Goal: Task Accomplishment & Management: Use online tool/utility

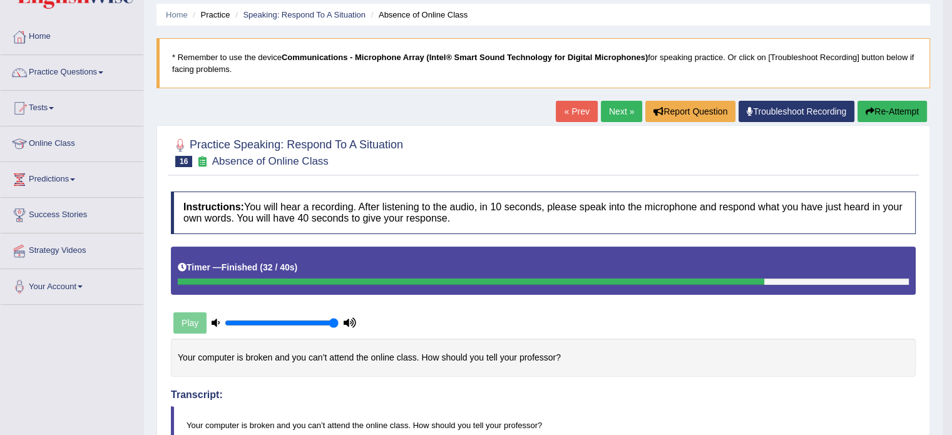
scroll to position [35, 0]
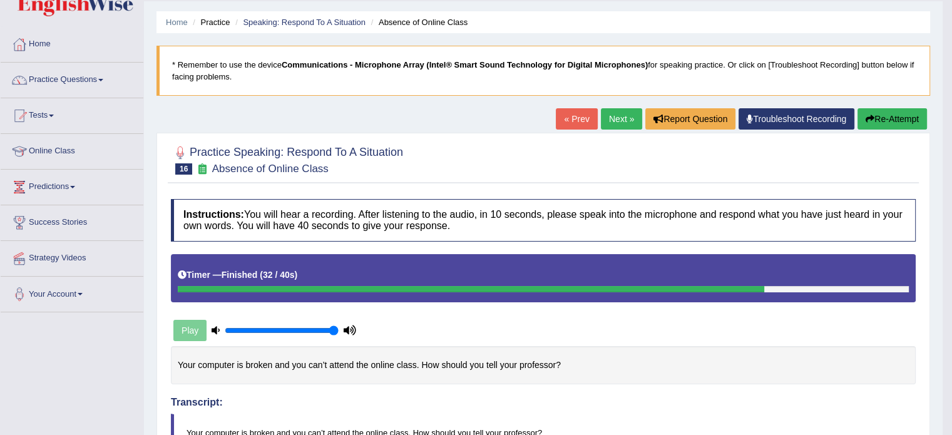
click at [607, 117] on link "Next »" at bounding box center [621, 118] width 41 height 21
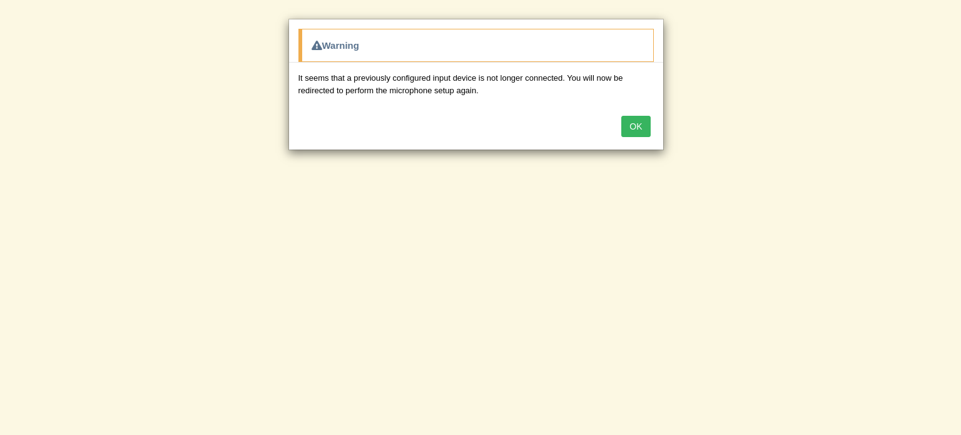
click at [636, 124] on button "OK" at bounding box center [635, 126] width 29 height 21
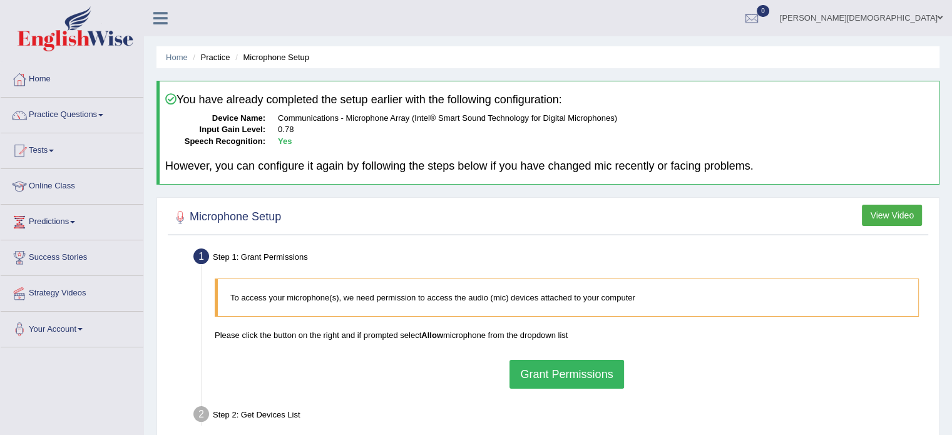
click at [563, 377] on button "Grant Permissions" at bounding box center [566, 374] width 114 height 29
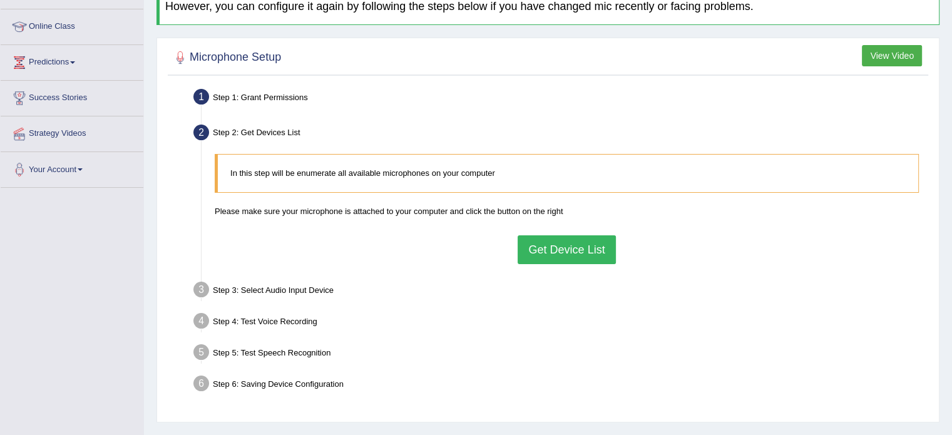
scroll to position [162, 0]
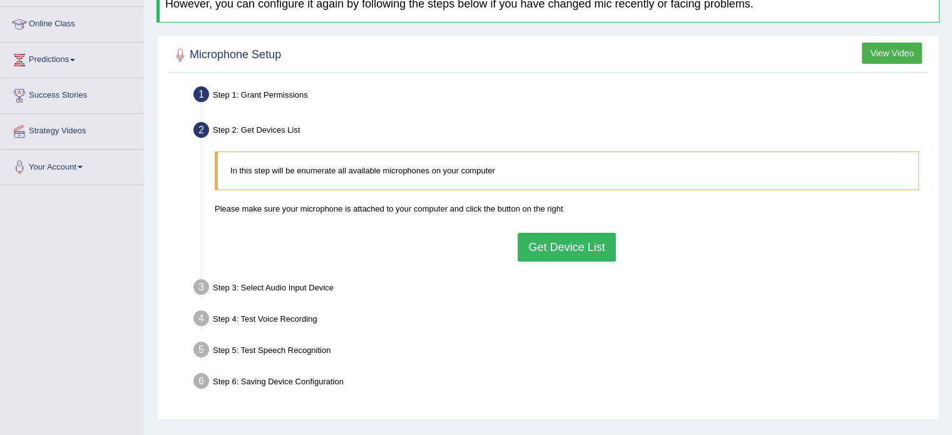
click at [571, 247] on button "Get Device List" at bounding box center [567, 247] width 98 height 29
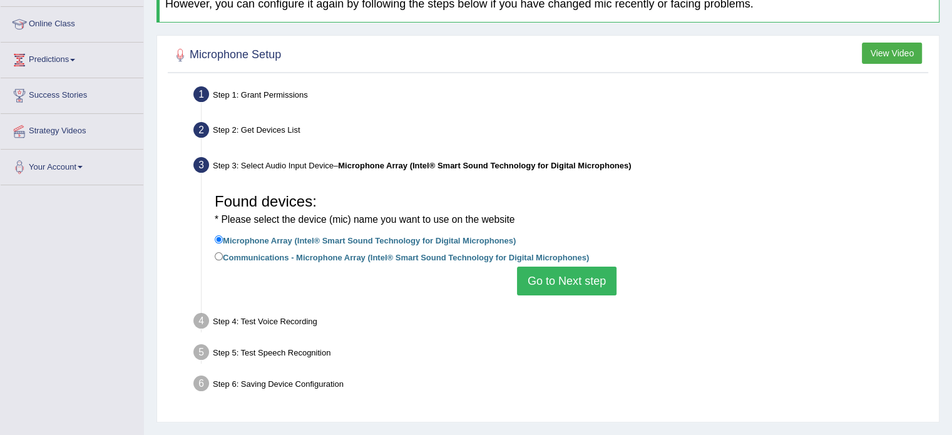
click at [586, 279] on button "Go to Next step" at bounding box center [567, 281] width 100 height 29
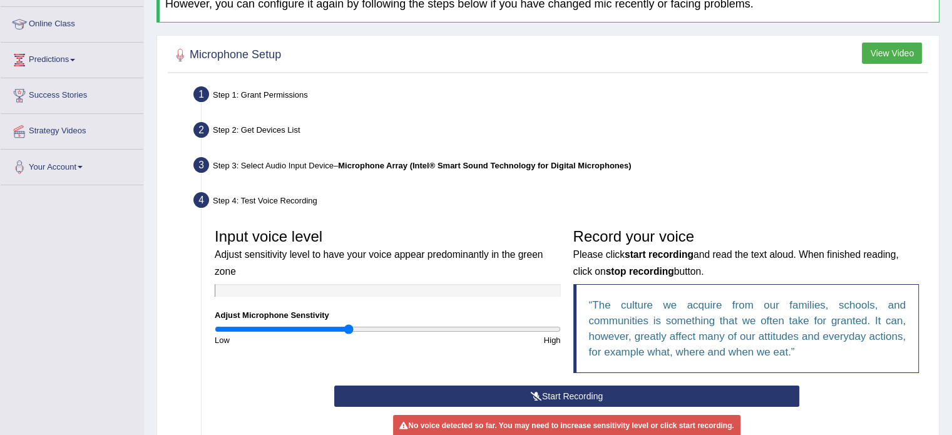
click at [581, 400] on button "Start Recording" at bounding box center [566, 395] width 465 height 21
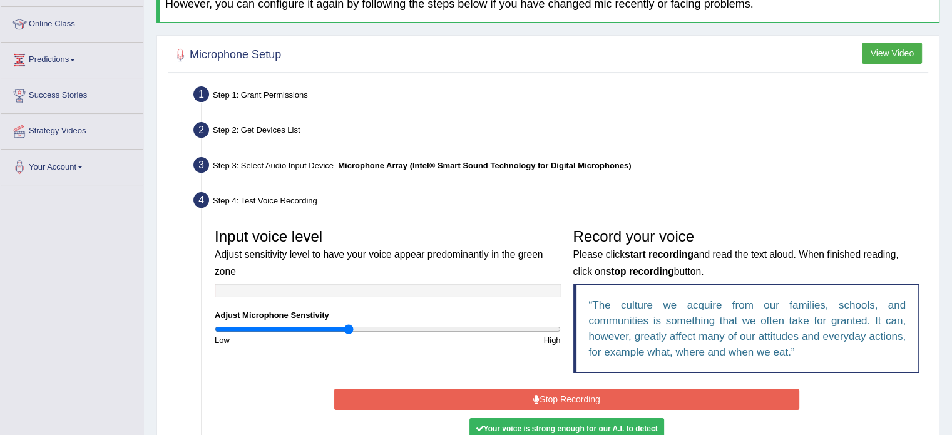
click at [581, 400] on button "Stop Recording" at bounding box center [566, 399] width 465 height 21
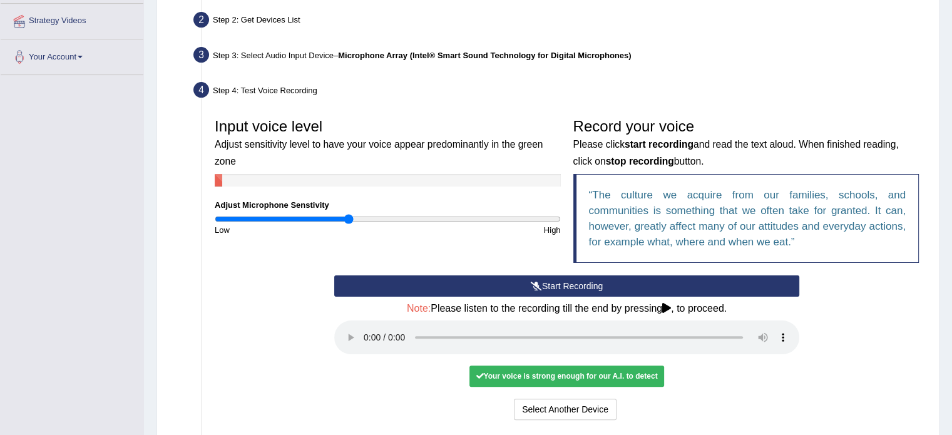
scroll to position [274, 0]
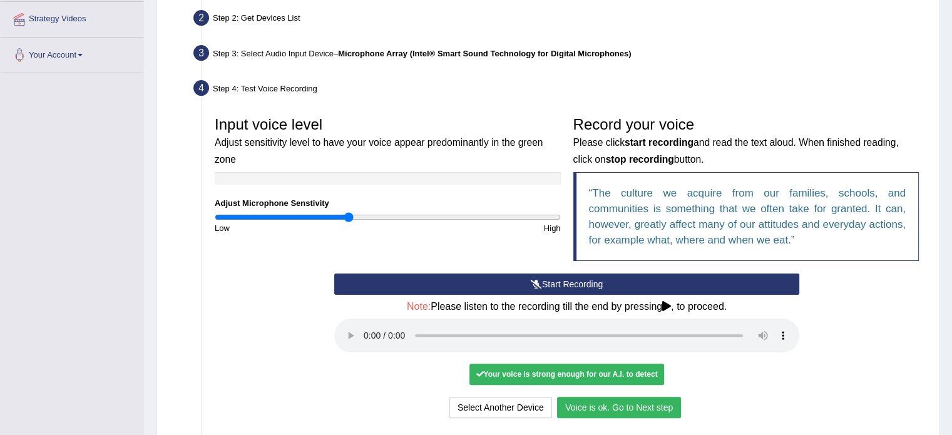
click at [638, 406] on button "Voice is ok. Go to Next step" at bounding box center [619, 407] width 124 height 21
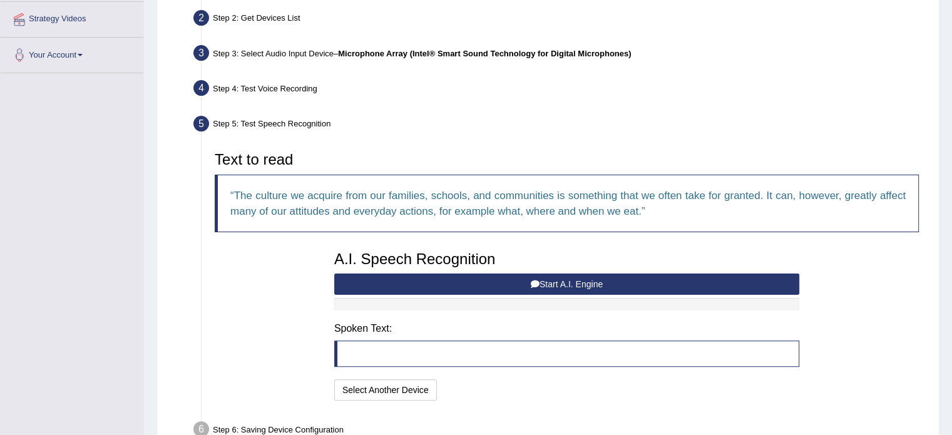
click at [605, 283] on button "Start A.I. Engine" at bounding box center [566, 283] width 465 height 21
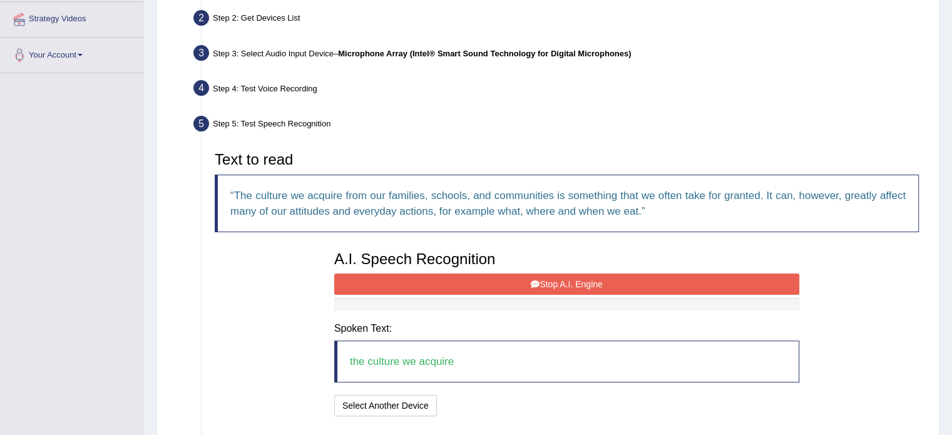
click at [568, 284] on button "Stop A.I. Engine" at bounding box center [566, 283] width 465 height 21
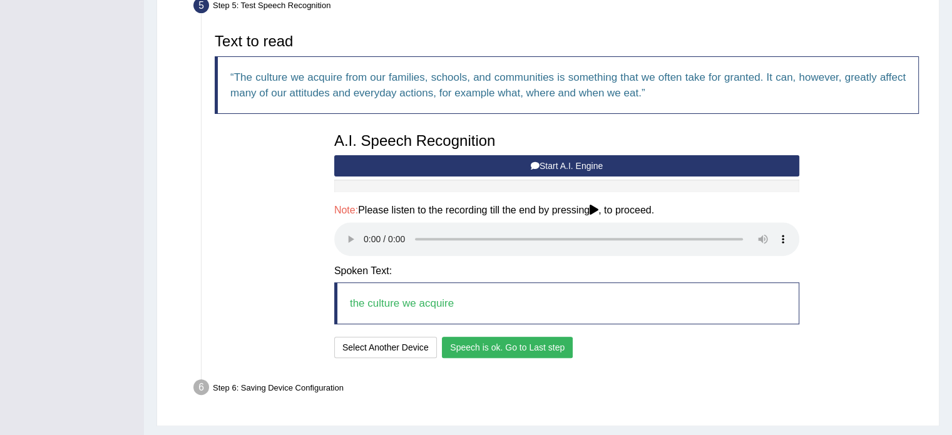
scroll to position [422, 0]
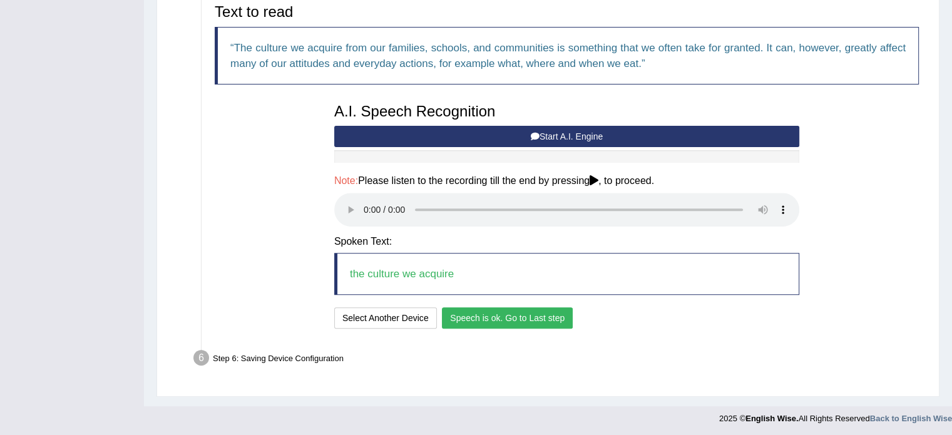
click at [504, 319] on button "Speech is ok. Go to Last step" at bounding box center [507, 317] width 131 height 21
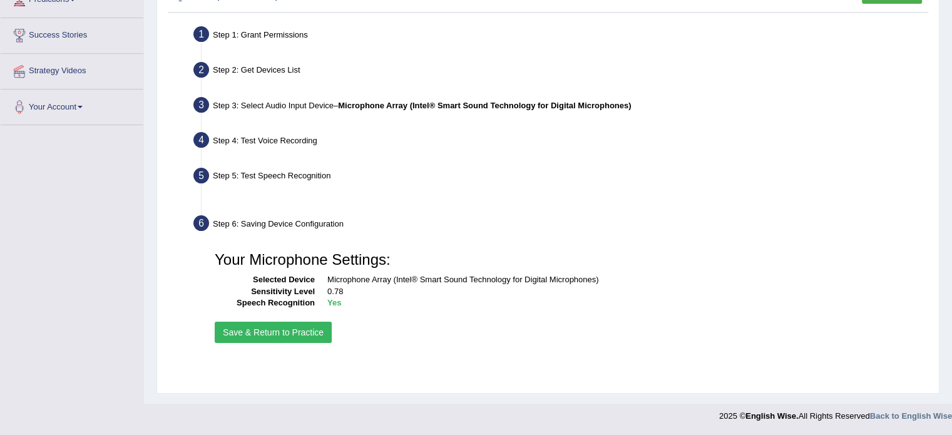
scroll to position [222, 0]
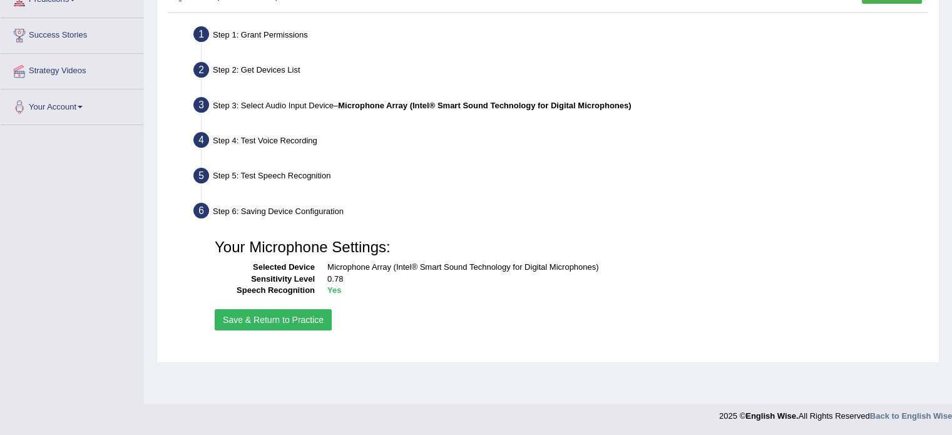
click at [307, 322] on button "Save & Return to Practice" at bounding box center [273, 319] width 117 height 21
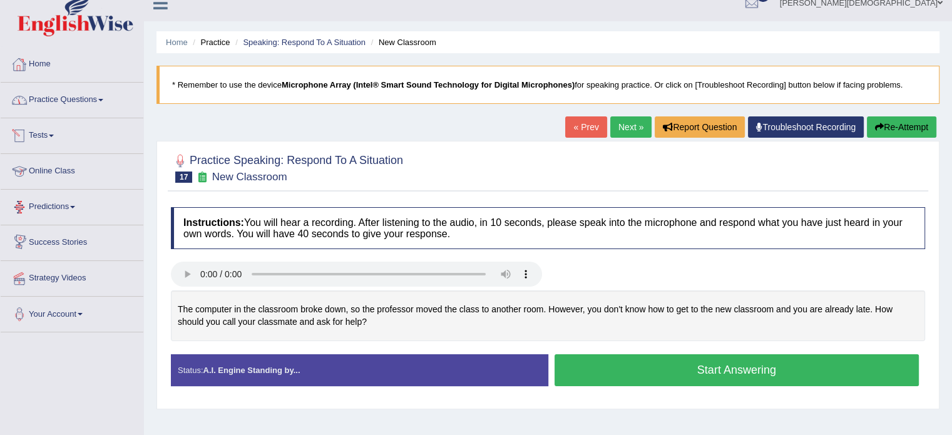
scroll to position [12, 0]
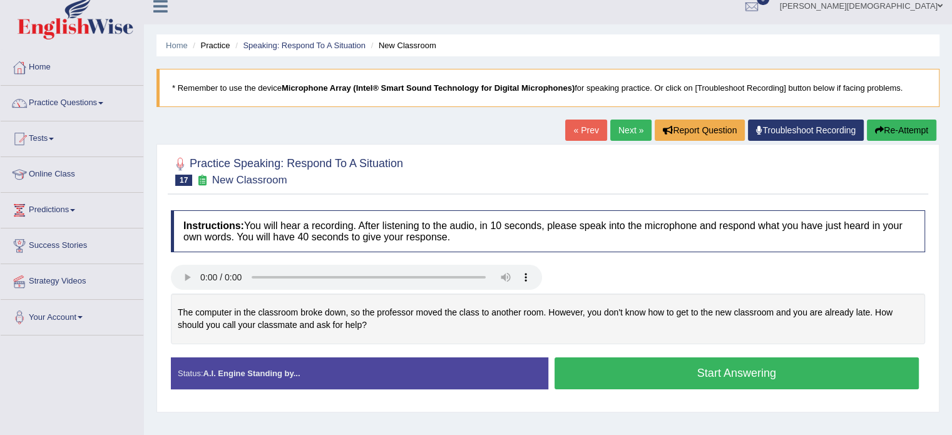
click at [103, 102] on span at bounding box center [100, 103] width 5 height 3
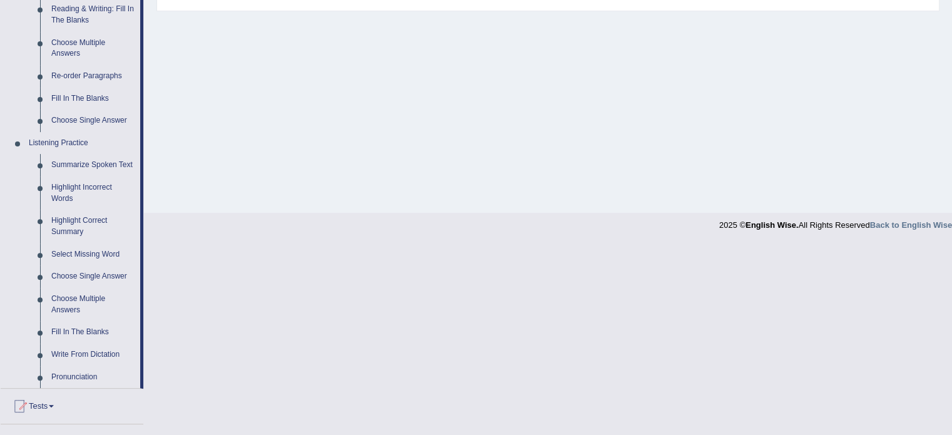
scroll to position [580, 0]
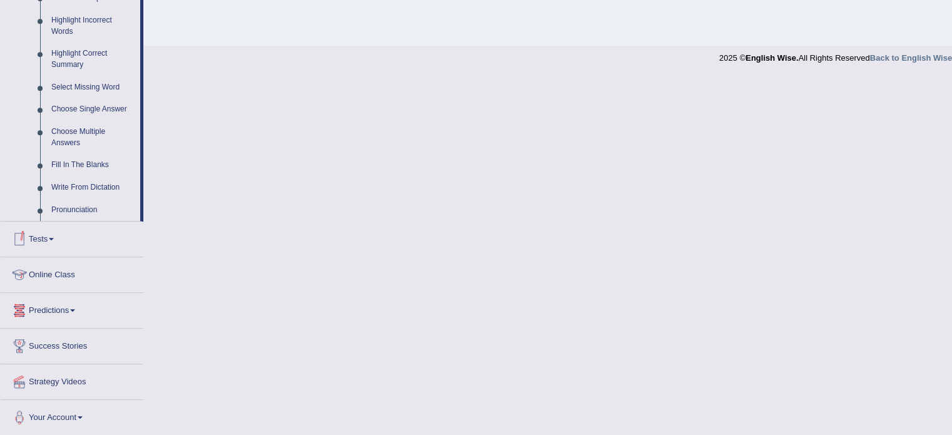
click at [53, 237] on link "Tests" at bounding box center [72, 237] width 143 height 31
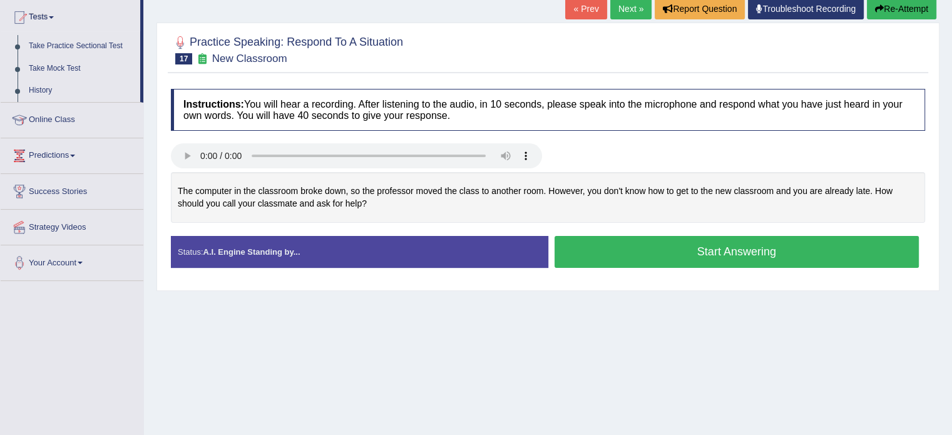
scroll to position [35, 0]
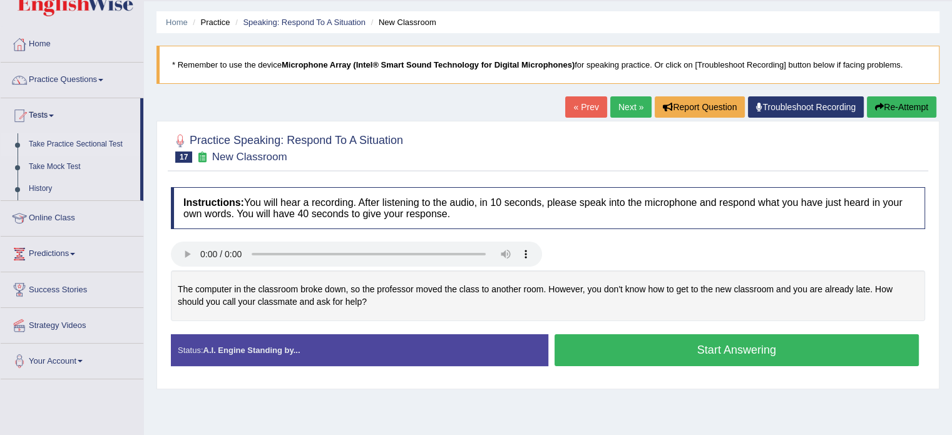
click at [70, 140] on link "Take Practice Sectional Test" at bounding box center [81, 144] width 117 height 23
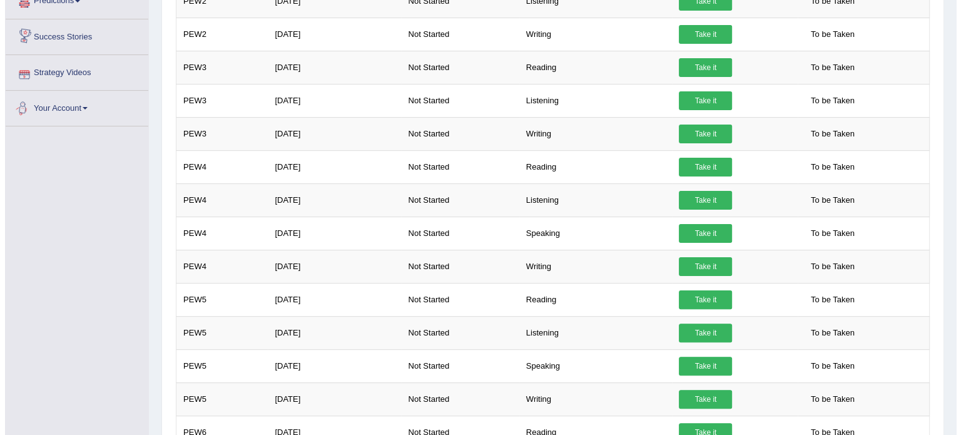
scroll to position [289, 0]
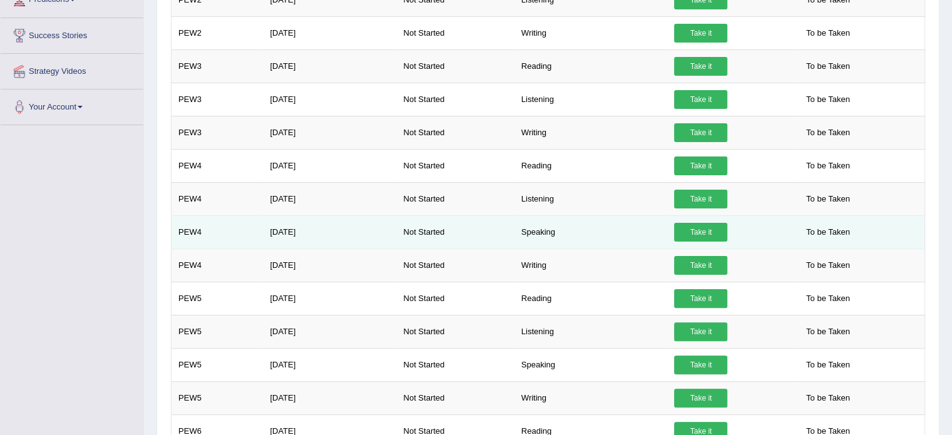
click at [705, 229] on link "Take it" at bounding box center [700, 232] width 53 height 19
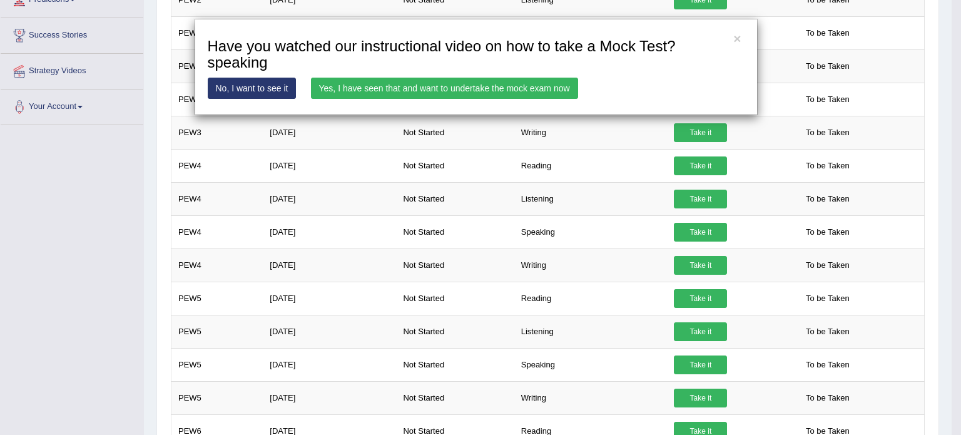
click at [496, 89] on link "Yes, I have seen that and want to undertake the mock exam now" at bounding box center [444, 88] width 267 height 21
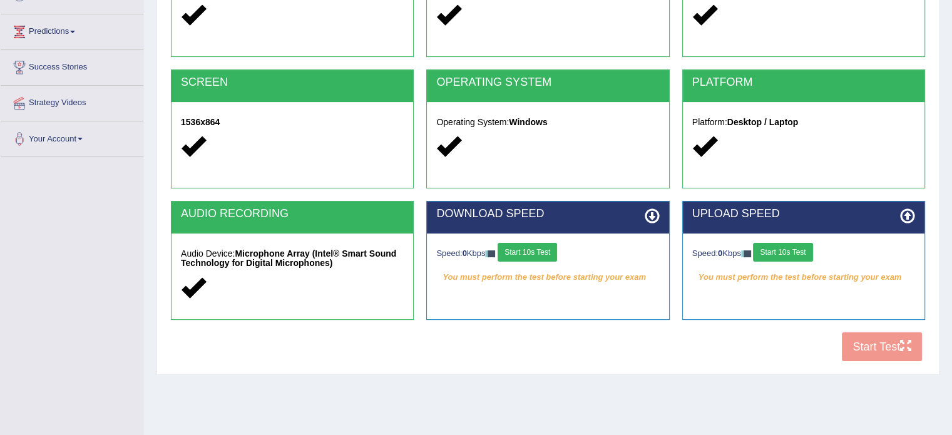
scroll to position [222, 0]
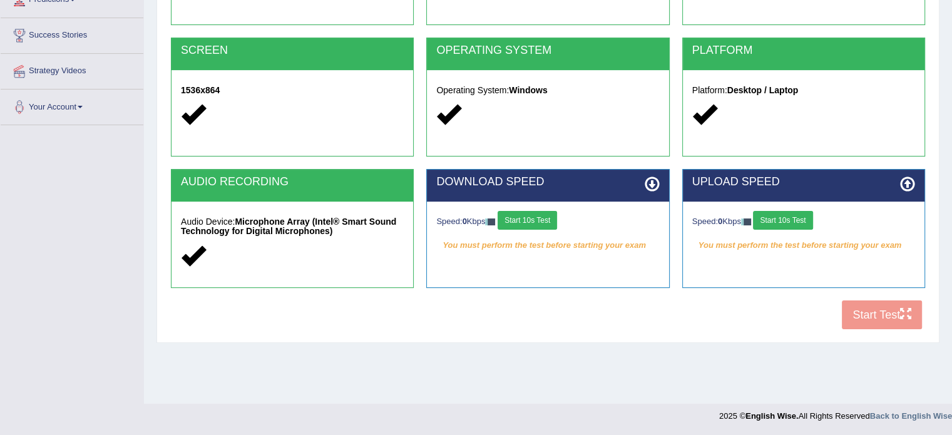
click at [538, 221] on button "Start 10s Test" at bounding box center [527, 220] width 59 height 19
click at [803, 222] on button "Start 10s Test" at bounding box center [782, 220] width 59 height 19
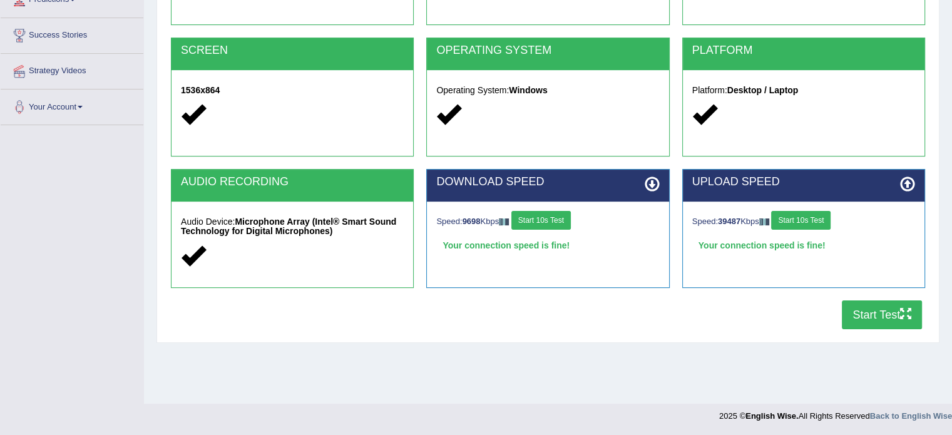
click at [872, 317] on button "Start Test" at bounding box center [882, 314] width 80 height 29
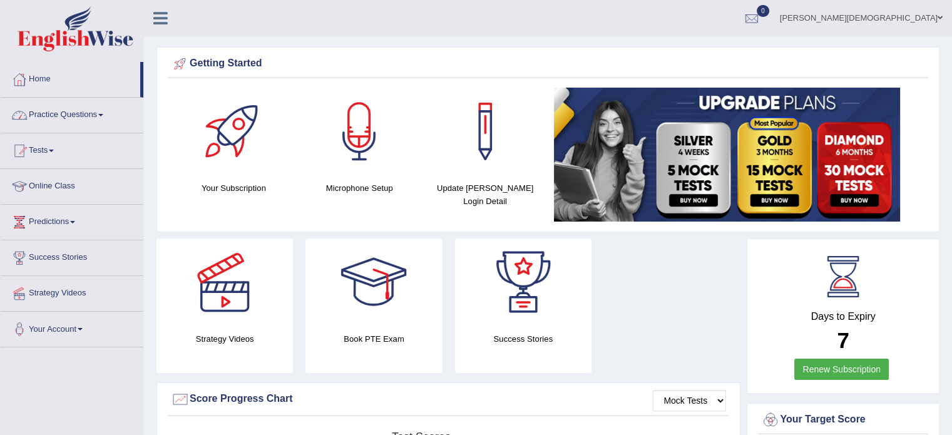
click at [103, 115] on span at bounding box center [100, 115] width 5 height 3
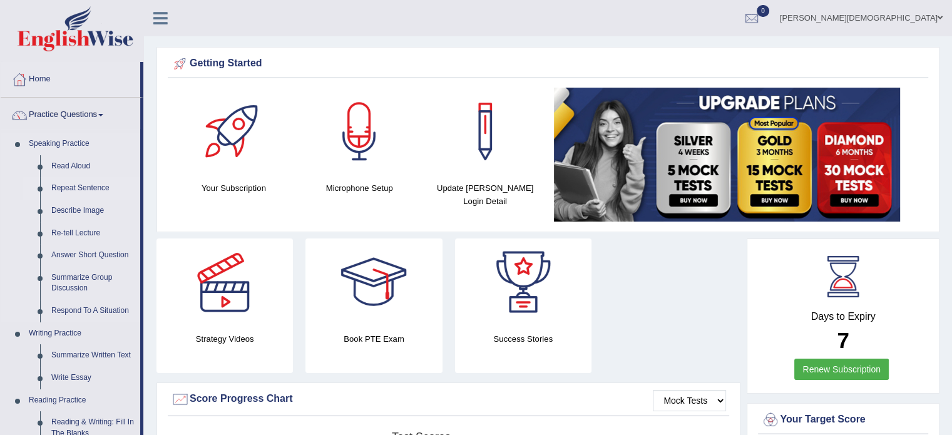
click at [98, 188] on link "Repeat Sentence" at bounding box center [93, 188] width 94 height 23
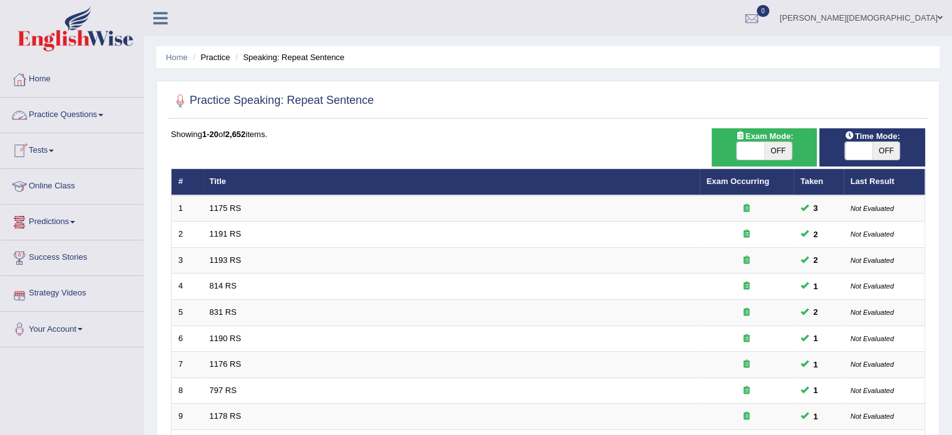
click at [107, 113] on link "Practice Questions" at bounding box center [72, 113] width 143 height 31
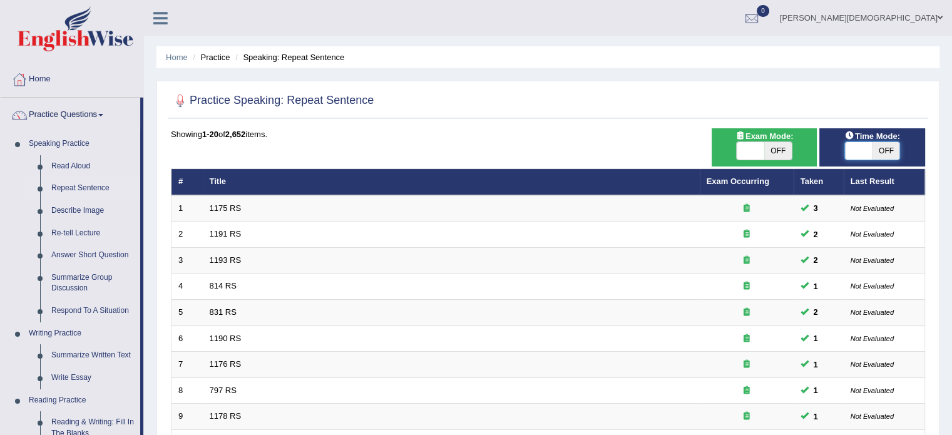
click at [852, 146] on span at bounding box center [859, 151] width 28 height 18
checkbox input "true"
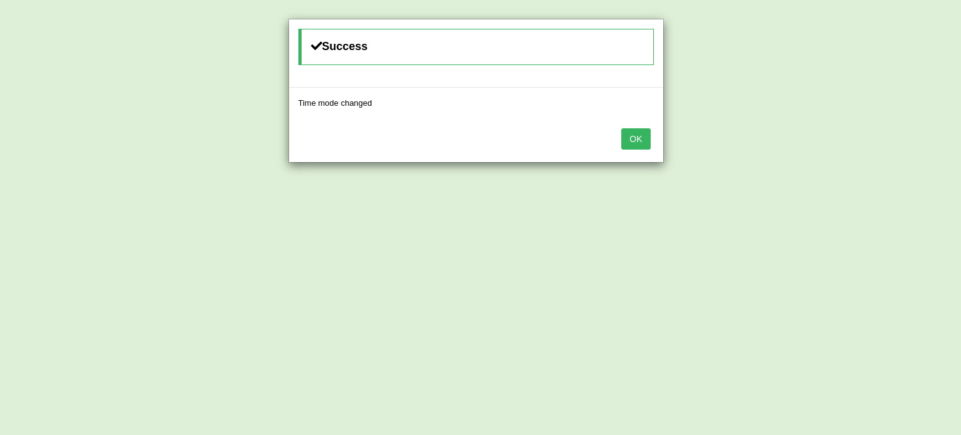
click at [645, 137] on button "OK" at bounding box center [635, 138] width 29 height 21
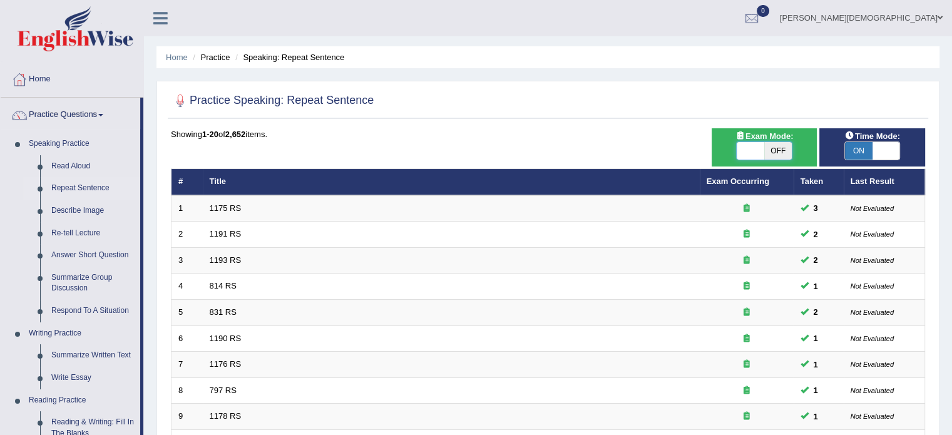
click at [738, 148] on span at bounding box center [751, 151] width 28 height 18
checkbox input "true"
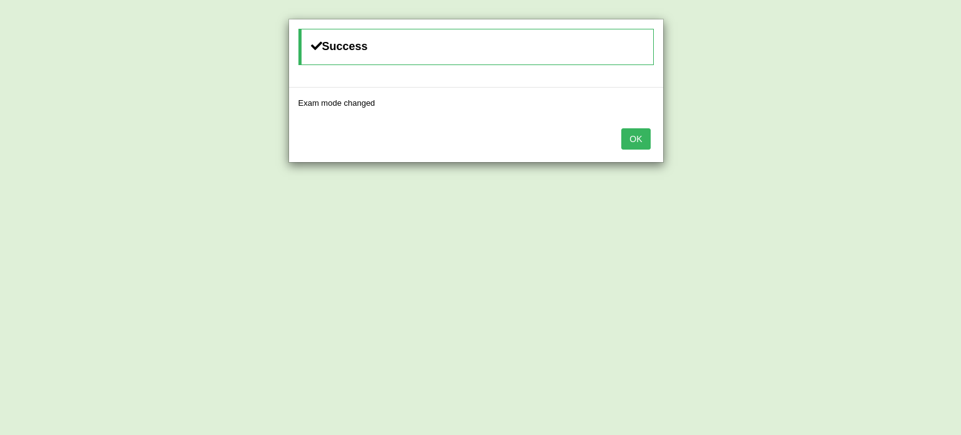
click at [638, 133] on button "OK" at bounding box center [635, 138] width 29 height 21
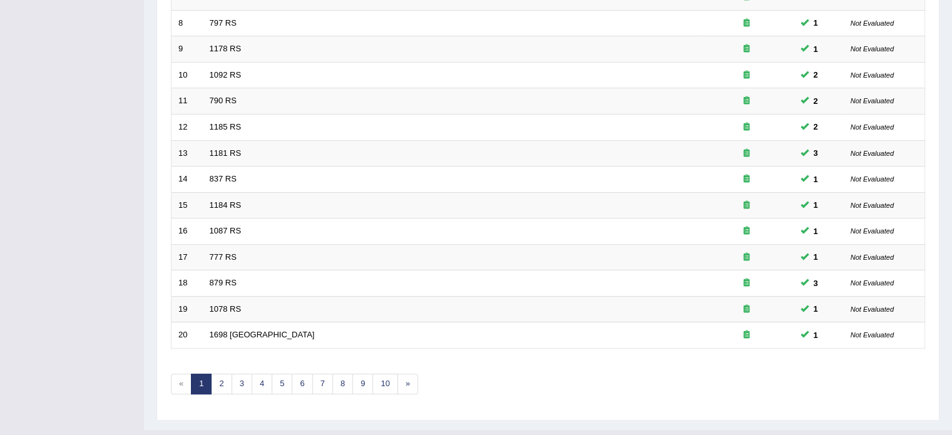
scroll to position [390, 0]
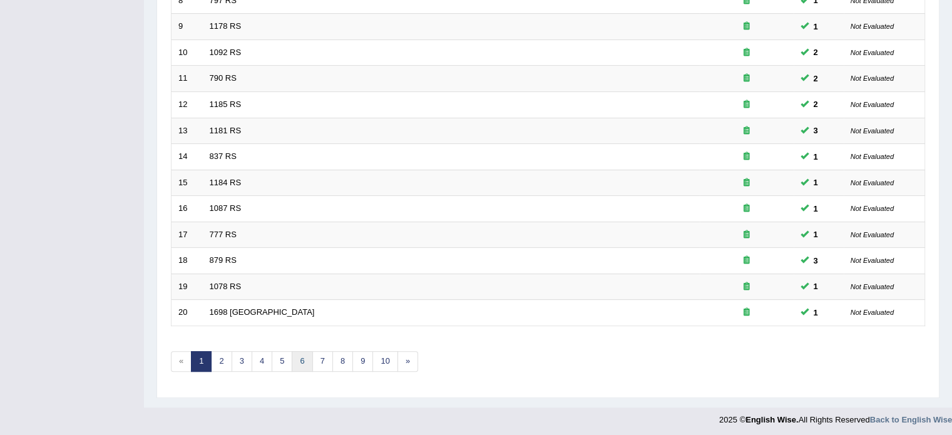
click at [301, 355] on link "6" at bounding box center [302, 361] width 21 height 21
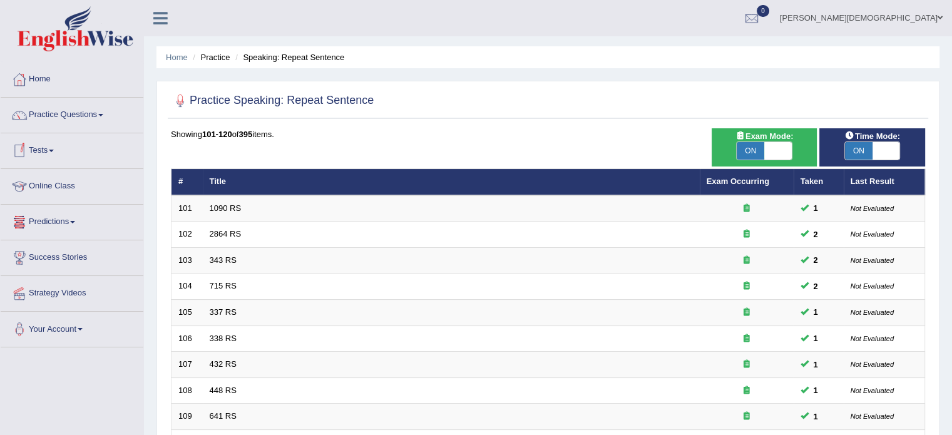
click at [54, 148] on link "Tests" at bounding box center [72, 148] width 143 height 31
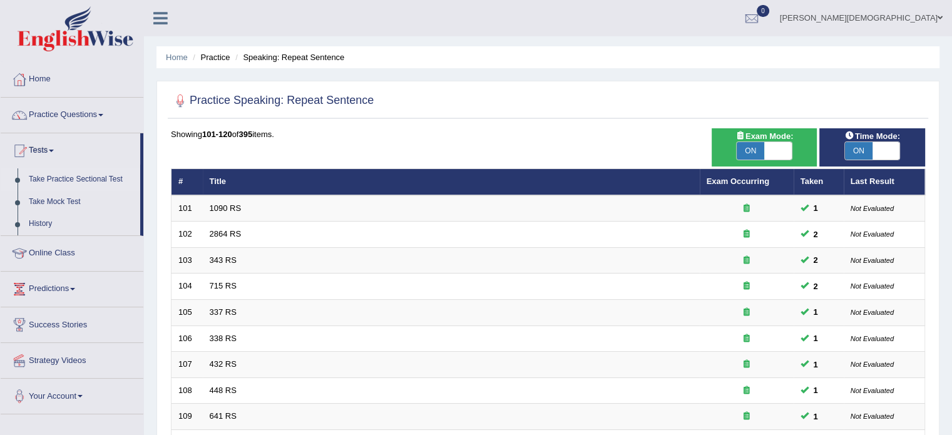
click at [82, 181] on link "Take Practice Sectional Test" at bounding box center [81, 179] width 117 height 23
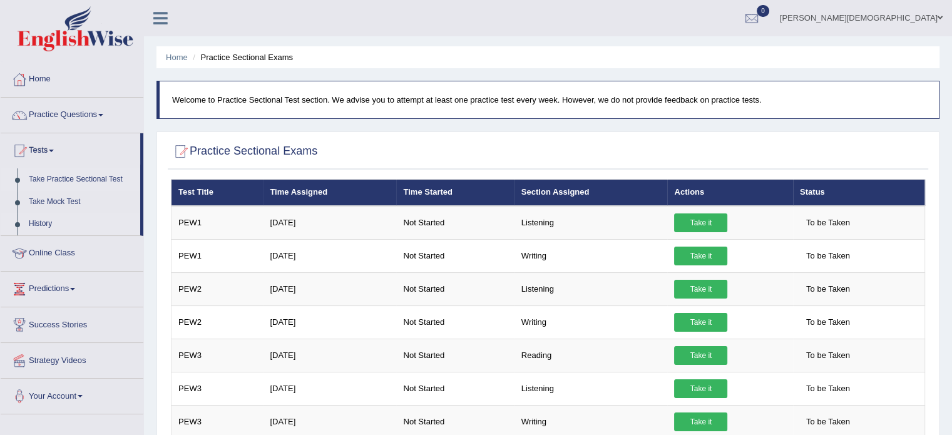
click at [45, 225] on link "History" at bounding box center [81, 224] width 117 height 23
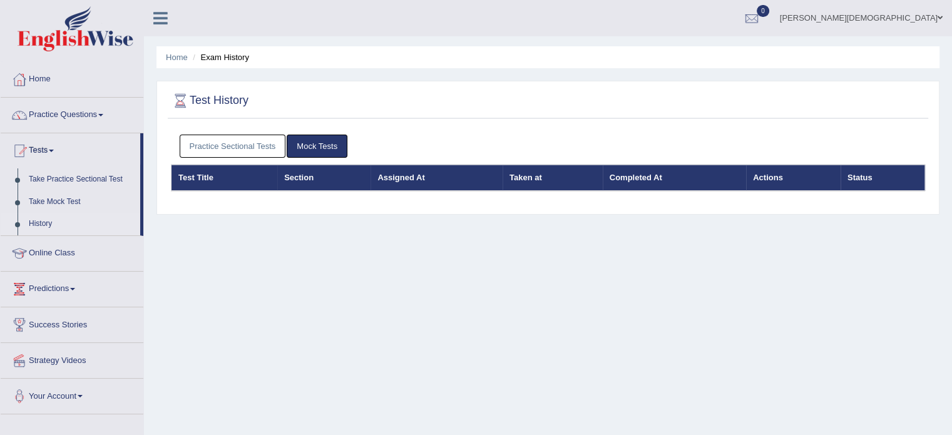
click at [255, 143] on link "Practice Sectional Tests" at bounding box center [233, 146] width 106 height 23
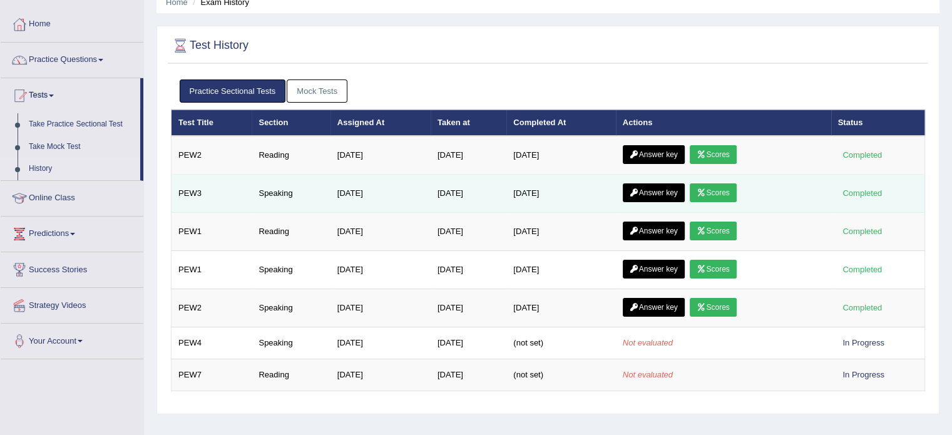
scroll to position [55, 0]
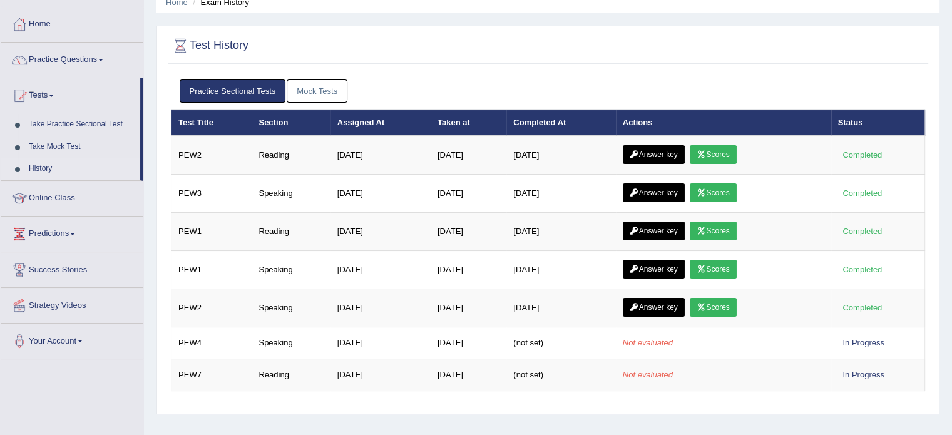
click at [325, 94] on link "Mock Tests" at bounding box center [317, 90] width 61 height 23
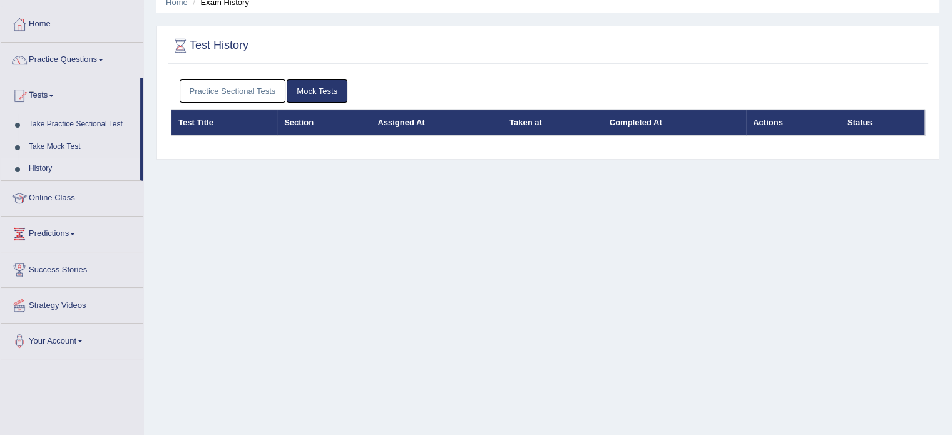
click at [233, 93] on link "Practice Sectional Tests" at bounding box center [233, 90] width 106 height 23
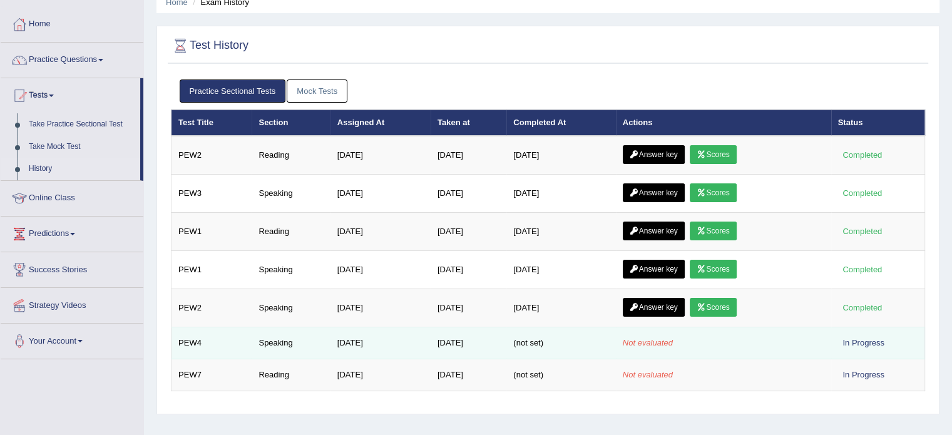
click at [194, 342] on td "PEW4" at bounding box center [211, 343] width 81 height 32
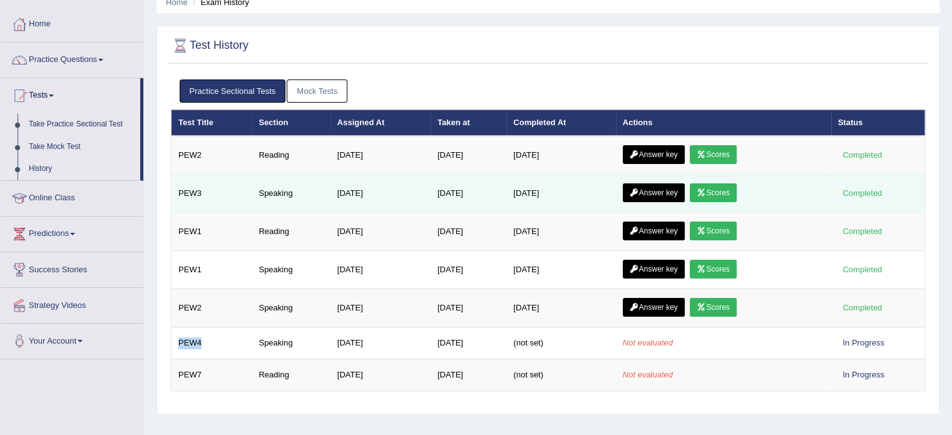
scroll to position [56, 0]
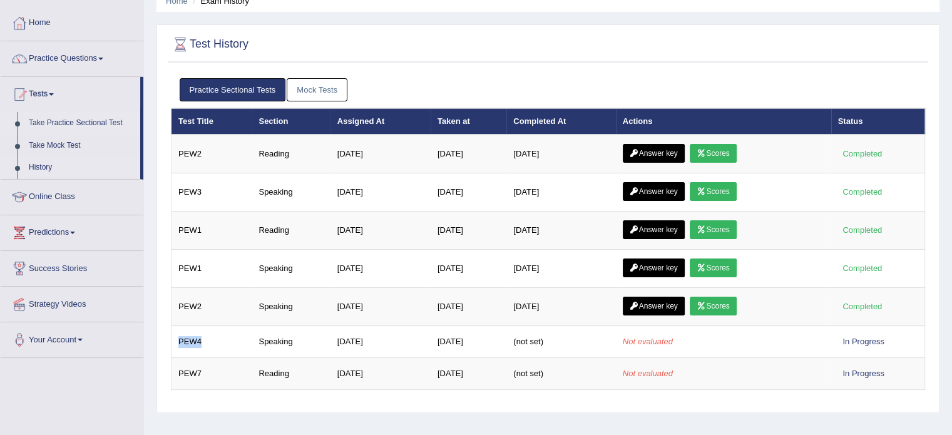
click at [78, 124] on link "Take Practice Sectional Test" at bounding box center [81, 123] width 117 height 23
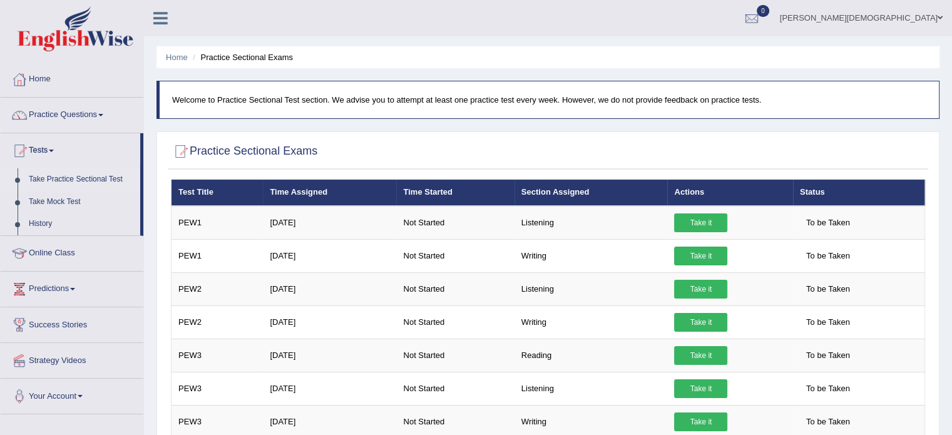
click at [93, 176] on link "Take Practice Sectional Test" at bounding box center [81, 179] width 117 height 23
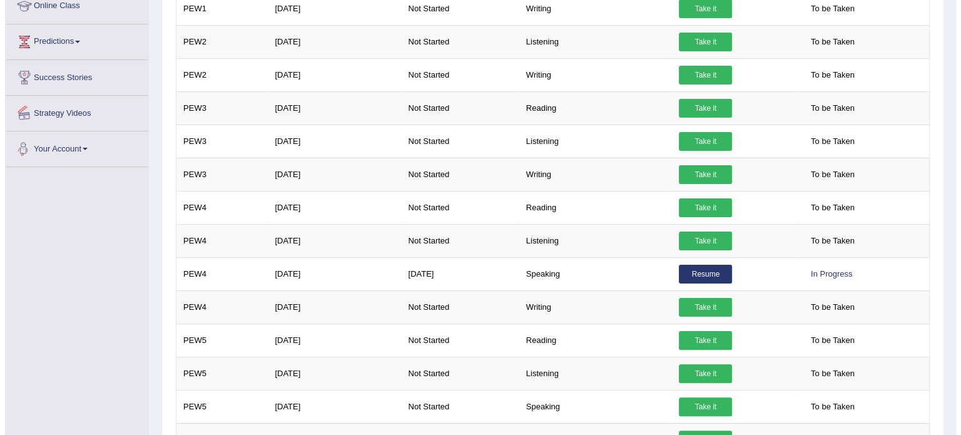
scroll to position [248, 0]
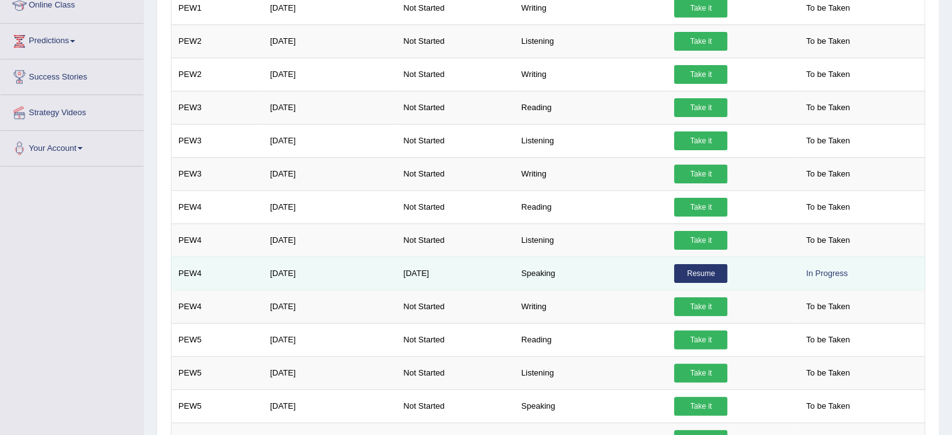
click at [708, 267] on link "Resume" at bounding box center [700, 273] width 53 height 19
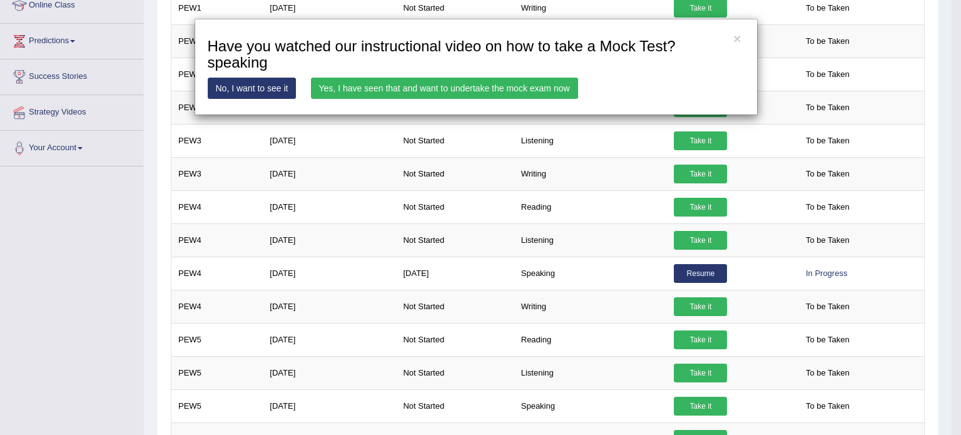
click at [403, 84] on link "Yes, I have seen that and want to undertake the mock exam now" at bounding box center [444, 88] width 267 height 21
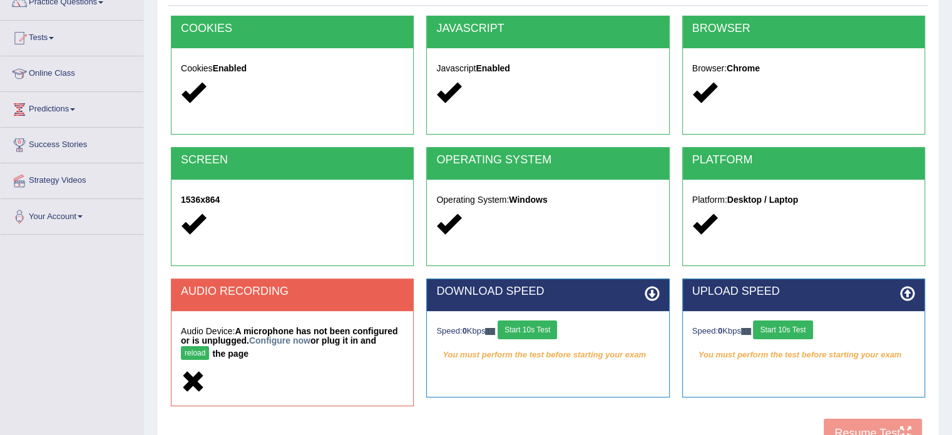
scroll to position [117, 0]
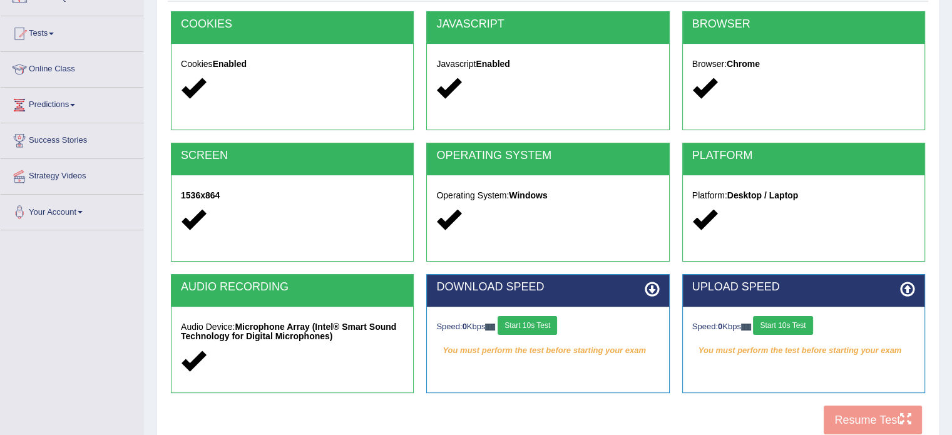
click at [533, 328] on button "Start 10s Test" at bounding box center [527, 325] width 59 height 19
click at [796, 329] on button "Start 10s Test" at bounding box center [782, 325] width 59 height 19
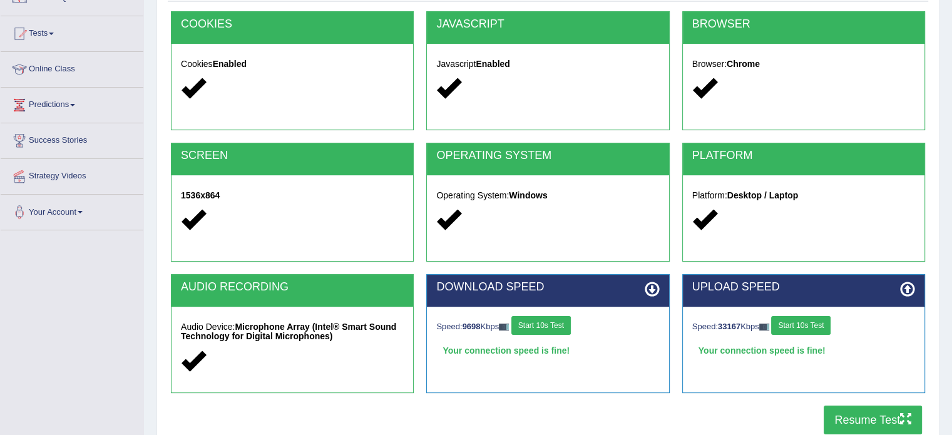
click at [856, 416] on button "Resume Test" at bounding box center [873, 420] width 98 height 29
click at [851, 416] on button "Resume Test" at bounding box center [873, 420] width 98 height 29
click at [866, 414] on button "Resume Test" at bounding box center [873, 420] width 98 height 29
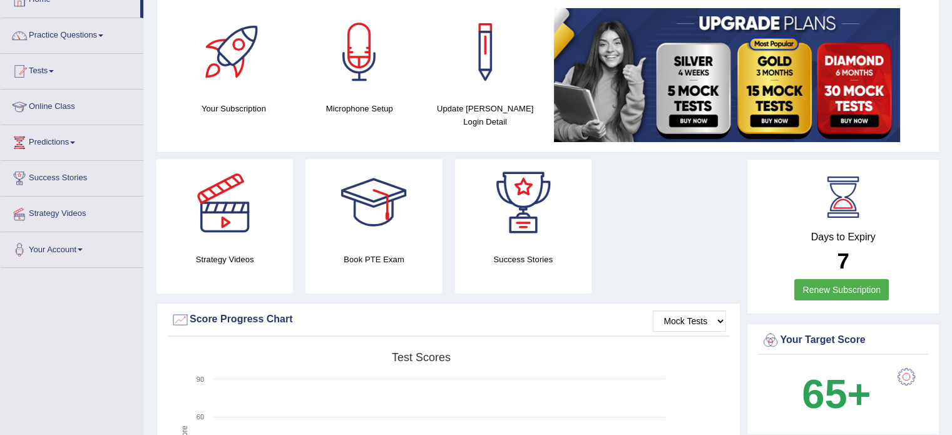
scroll to position [80, 0]
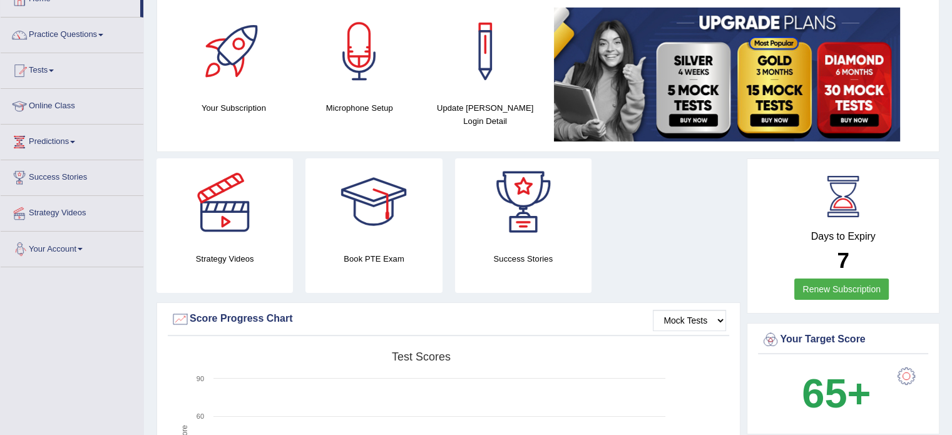
drag, startPoint x: 0, startPoint y: 0, endPoint x: 20, endPoint y: 261, distance: 261.7
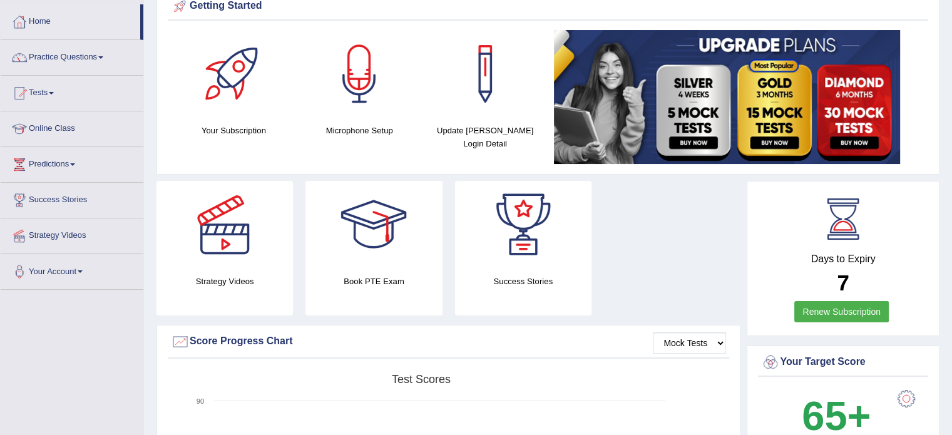
scroll to position [0, 0]
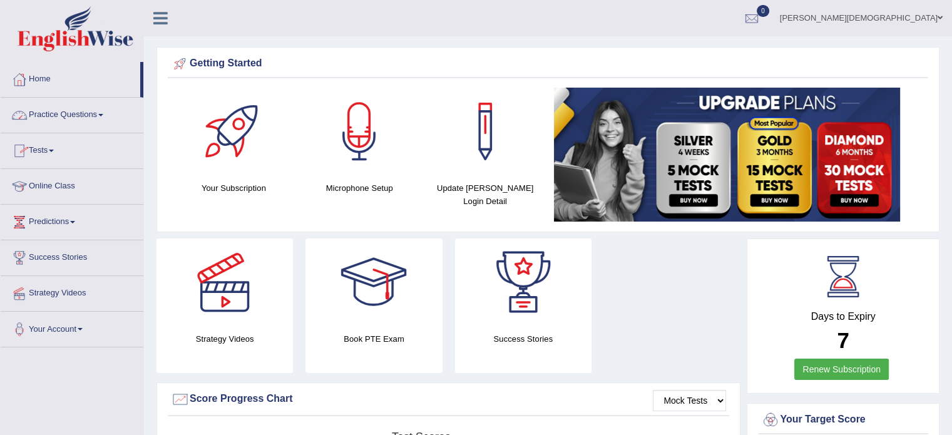
click at [103, 116] on span at bounding box center [100, 115] width 5 height 3
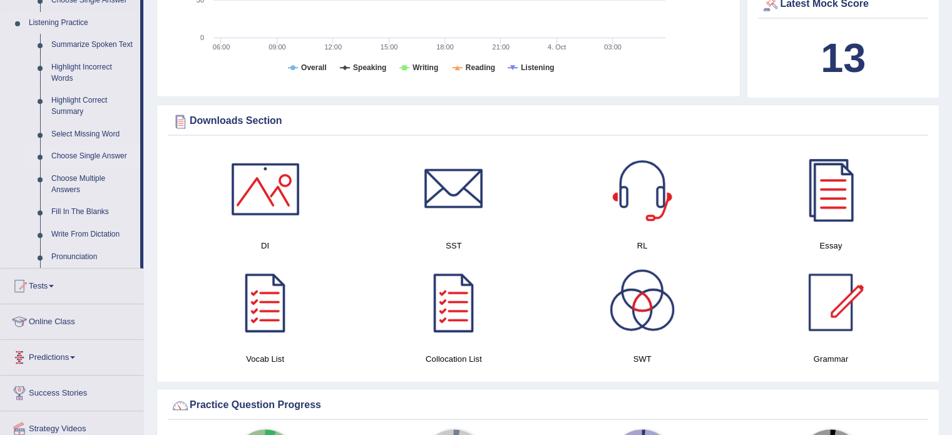
scroll to position [573, 0]
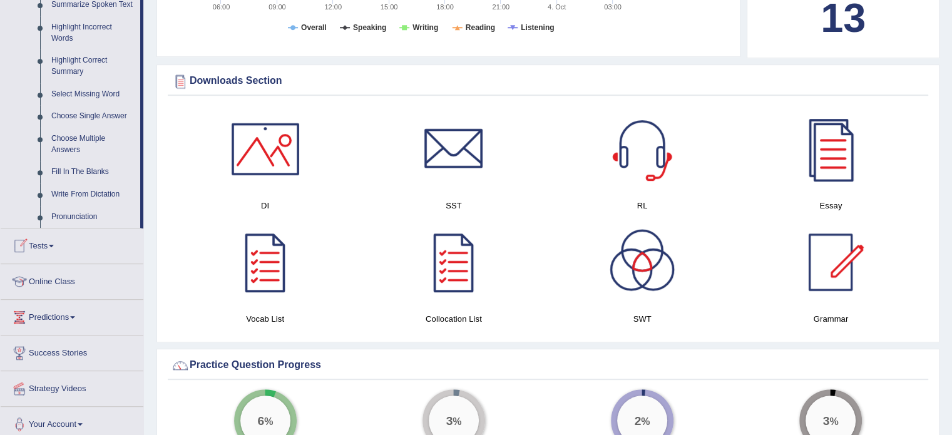
click at [53, 244] on link "Tests" at bounding box center [72, 243] width 143 height 31
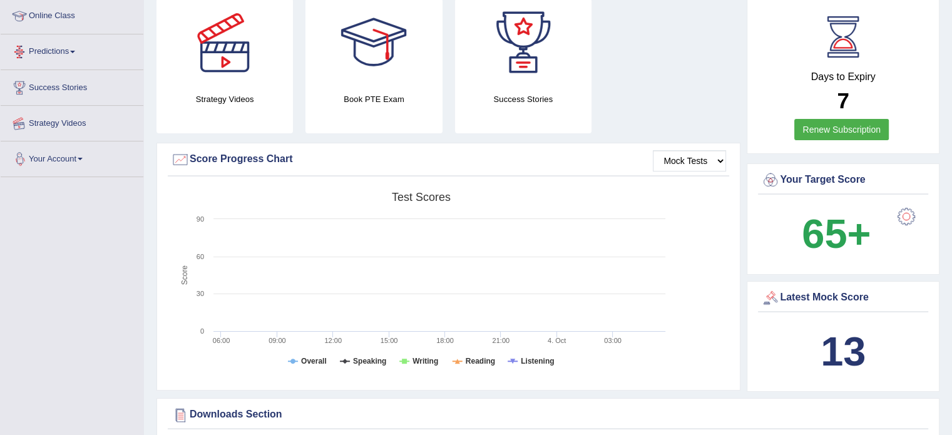
scroll to position [142, 0]
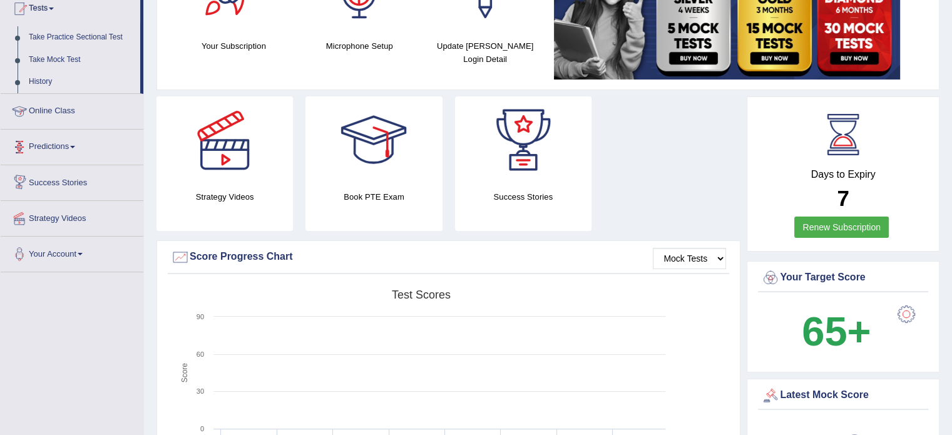
click at [43, 84] on link "History" at bounding box center [81, 82] width 117 height 23
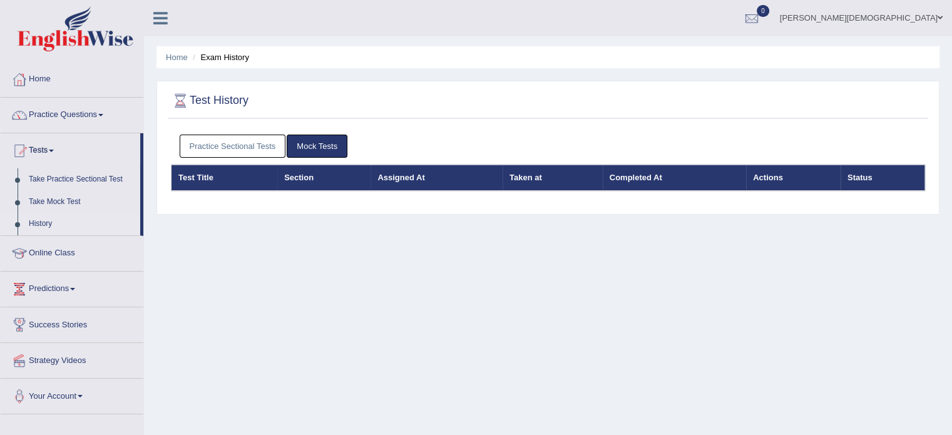
click at [257, 143] on link "Practice Sectional Tests" at bounding box center [233, 146] width 106 height 23
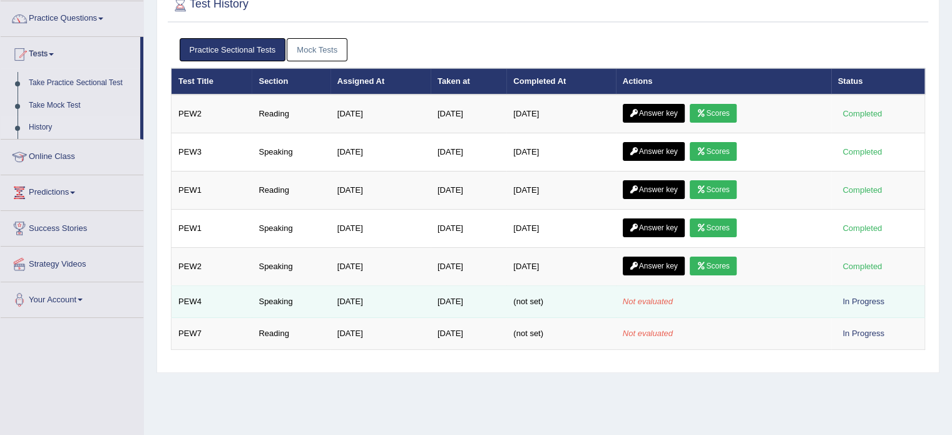
scroll to position [95, 0]
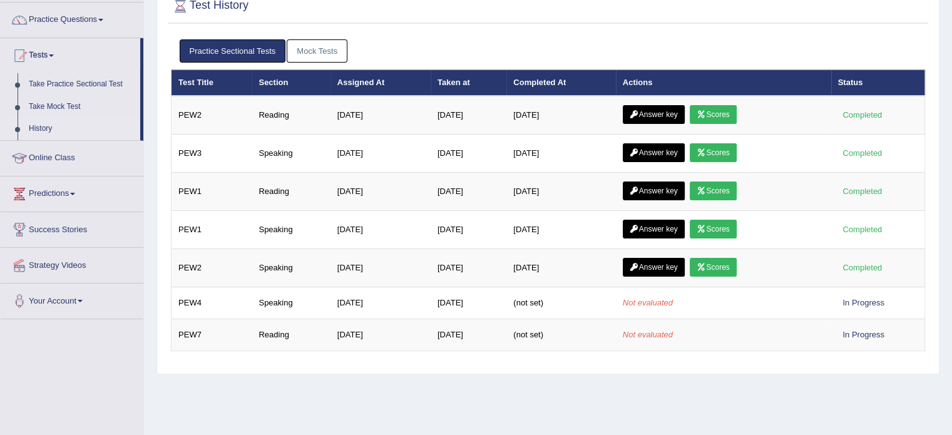
click at [317, 52] on link "Mock Tests" at bounding box center [317, 50] width 61 height 23
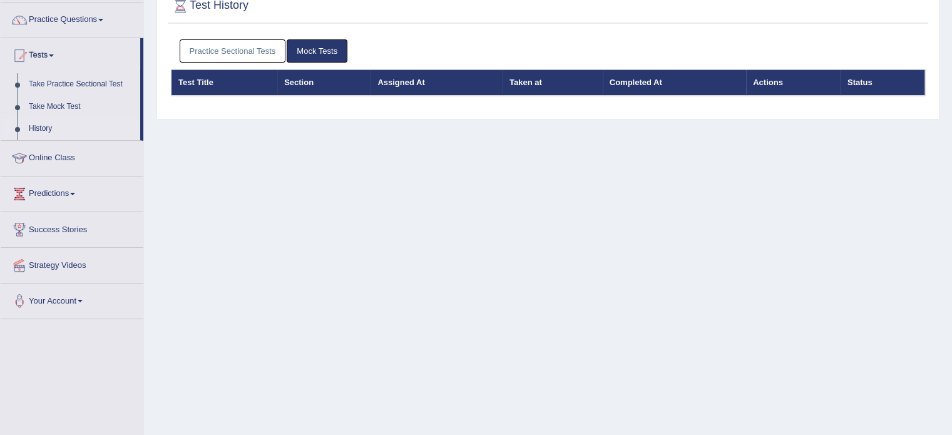
click at [240, 48] on link "Practice Sectional Tests" at bounding box center [233, 50] width 106 height 23
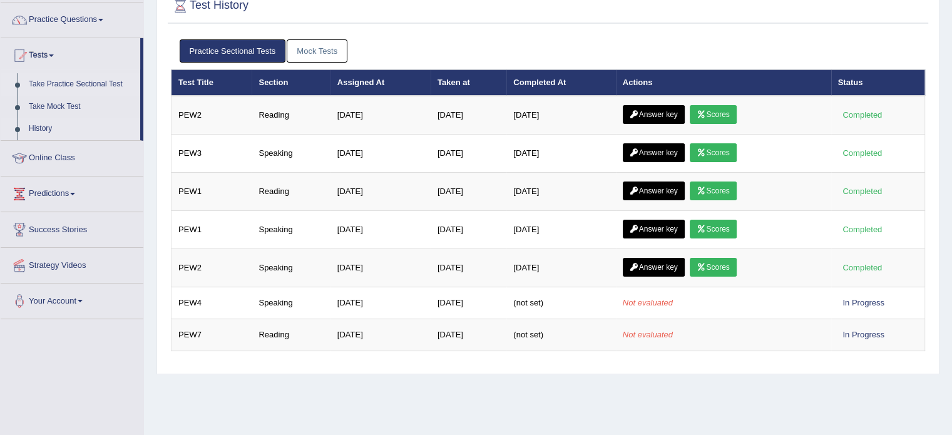
click at [71, 82] on link "Take Practice Sectional Test" at bounding box center [81, 84] width 117 height 23
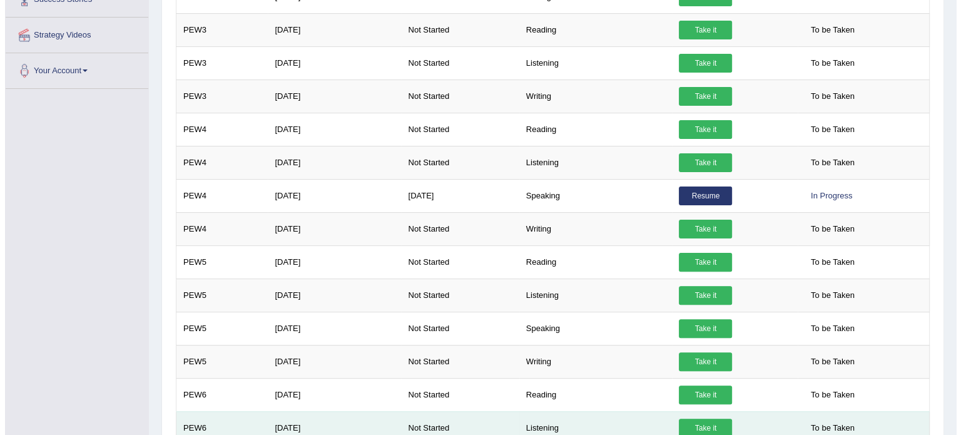
scroll to position [325, 0]
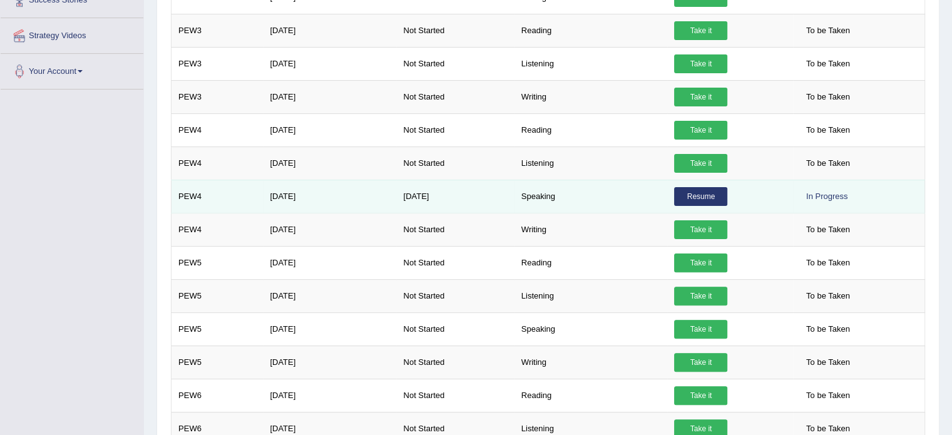
click at [699, 191] on link "Resume" at bounding box center [700, 196] width 53 height 19
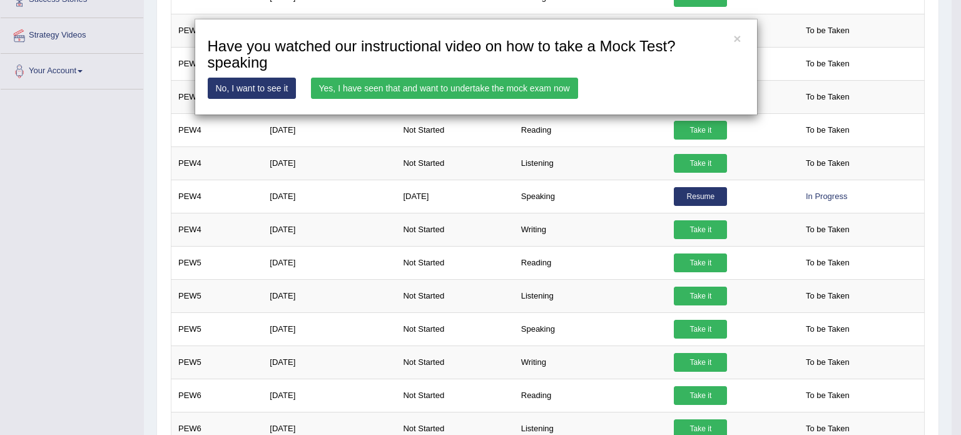
click at [465, 88] on link "Yes, I have seen that and want to undertake the mock exam now" at bounding box center [444, 88] width 267 height 21
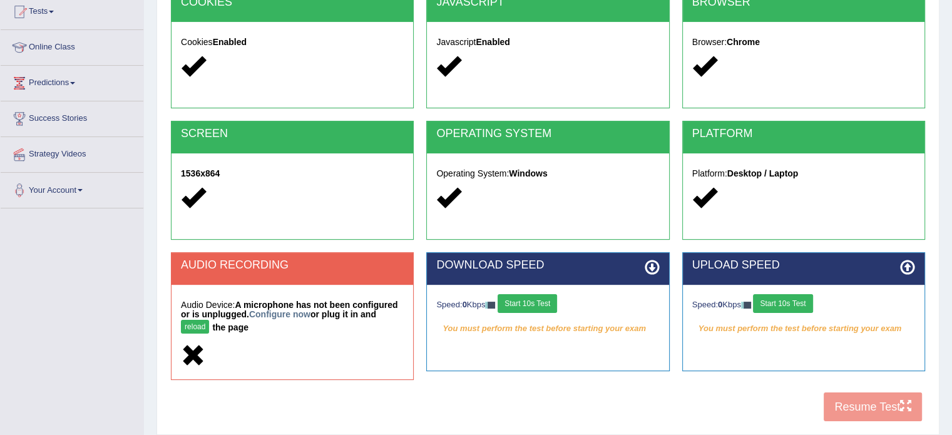
scroll to position [140, 0]
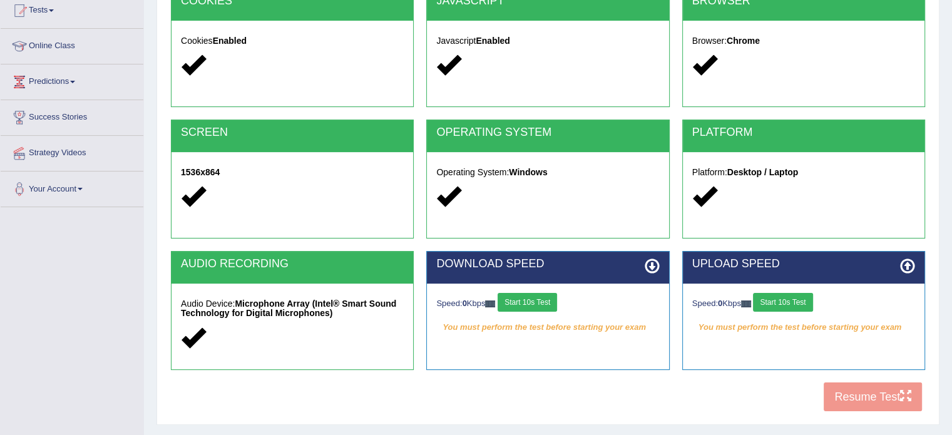
click at [541, 301] on button "Start 10s Test" at bounding box center [527, 302] width 59 height 19
click at [769, 305] on button "Start 10s Test" at bounding box center [782, 302] width 59 height 19
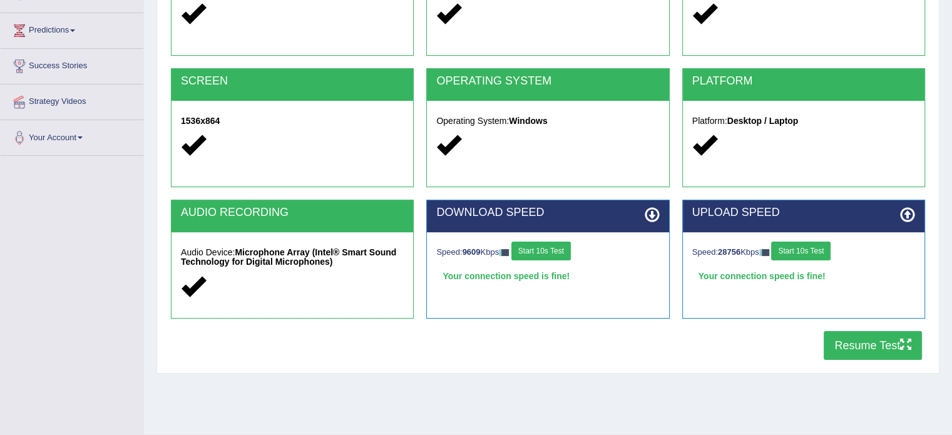
scroll to position [195, 0]
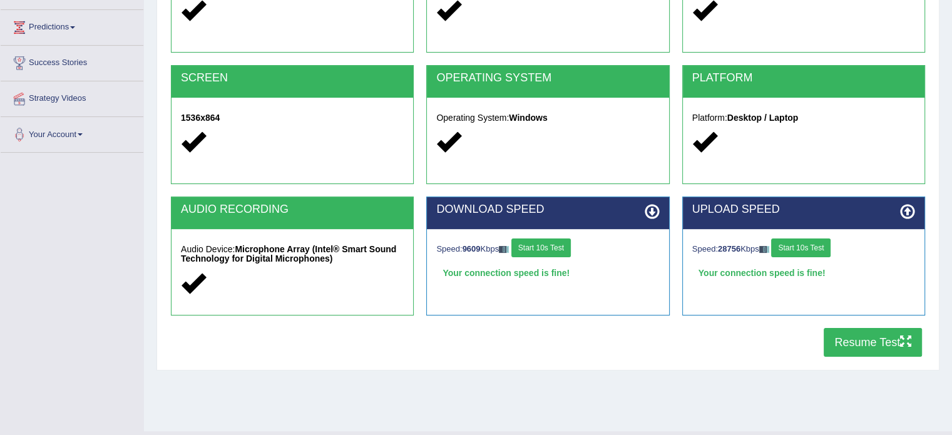
click at [856, 345] on button "Resume Test" at bounding box center [873, 342] width 98 height 29
click at [879, 341] on button "Resume Test" at bounding box center [873, 342] width 98 height 29
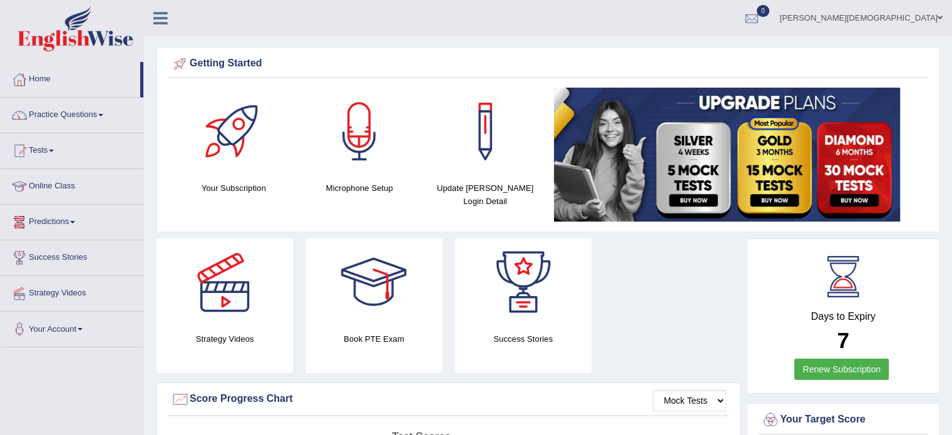
click at [75, 222] on span at bounding box center [72, 222] width 5 height 3
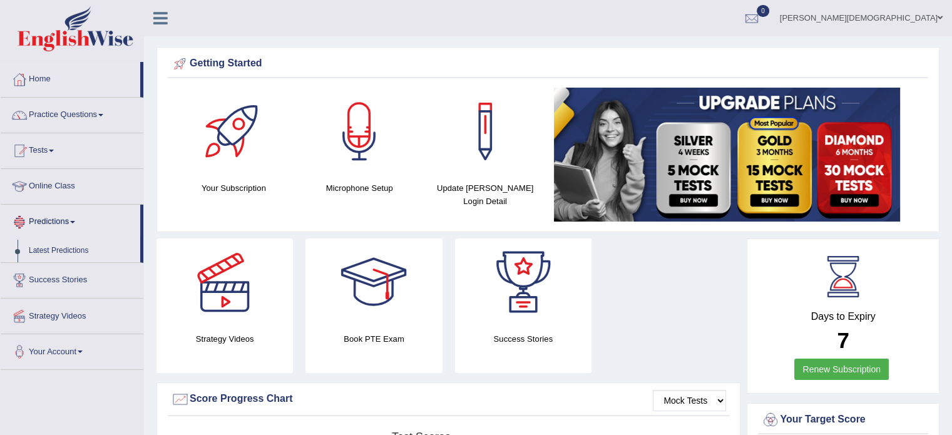
click at [66, 250] on link "Latest Predictions" at bounding box center [81, 251] width 117 height 23
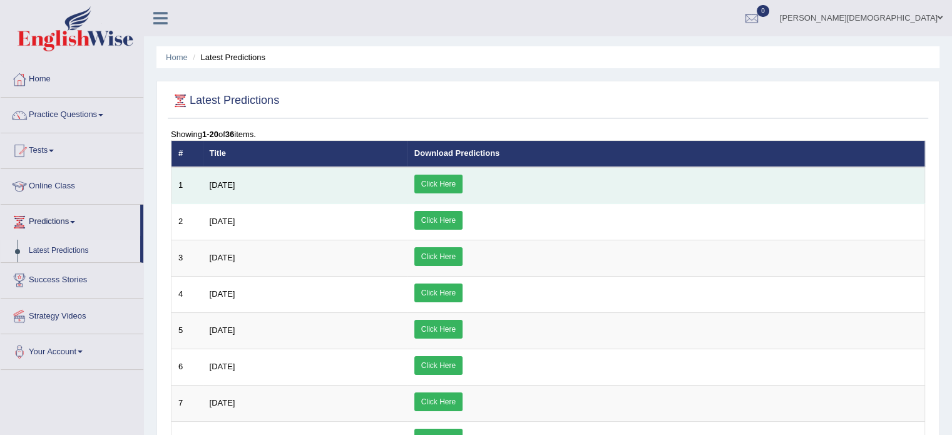
click at [462, 177] on link "Click Here" at bounding box center [438, 184] width 48 height 19
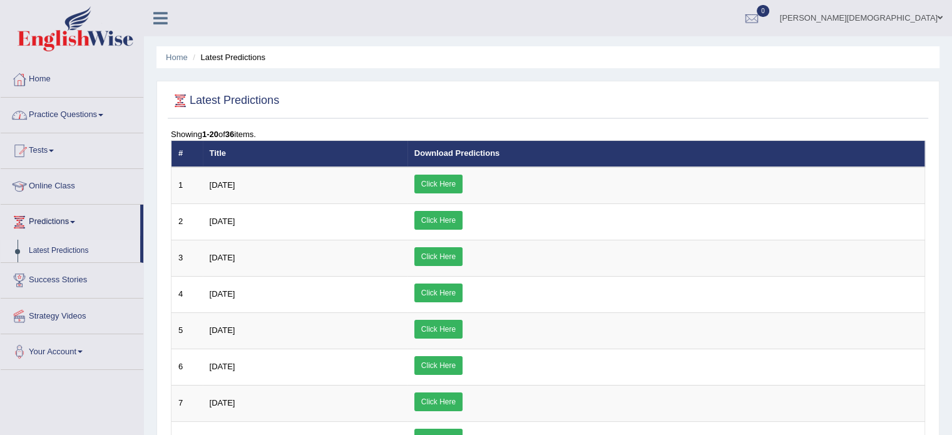
click at [103, 114] on span at bounding box center [100, 115] width 5 height 3
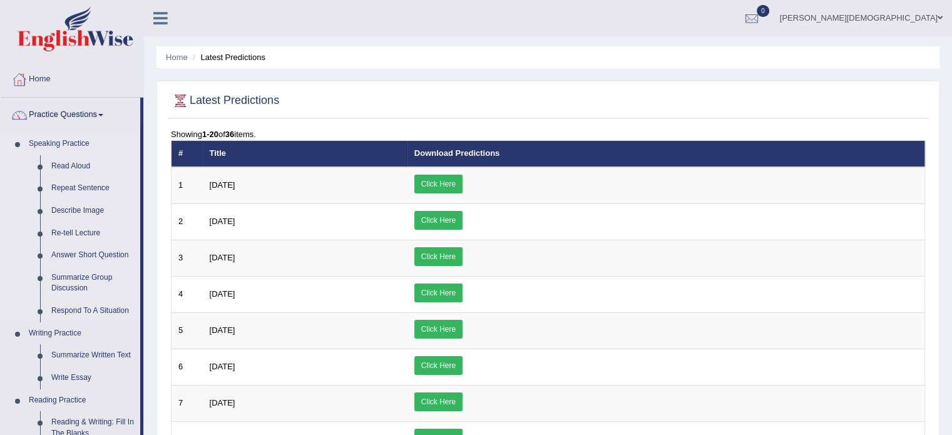
click at [93, 185] on link "Repeat Sentence" at bounding box center [93, 188] width 94 height 23
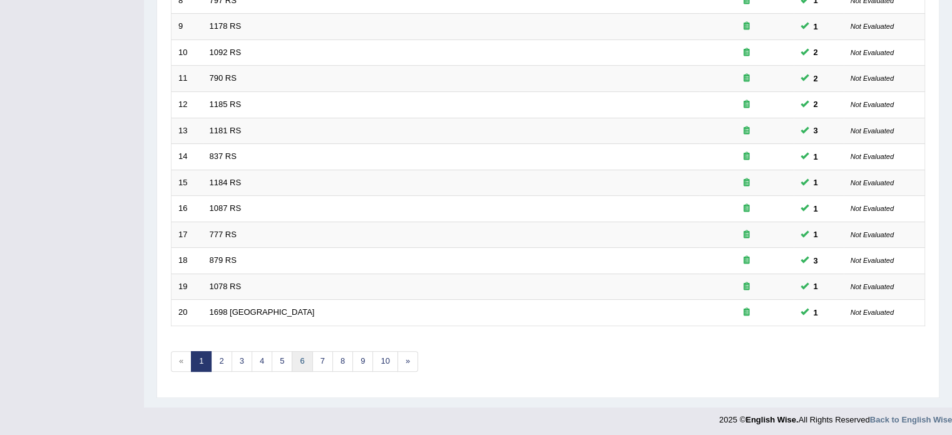
click at [297, 359] on link "6" at bounding box center [302, 361] width 21 height 21
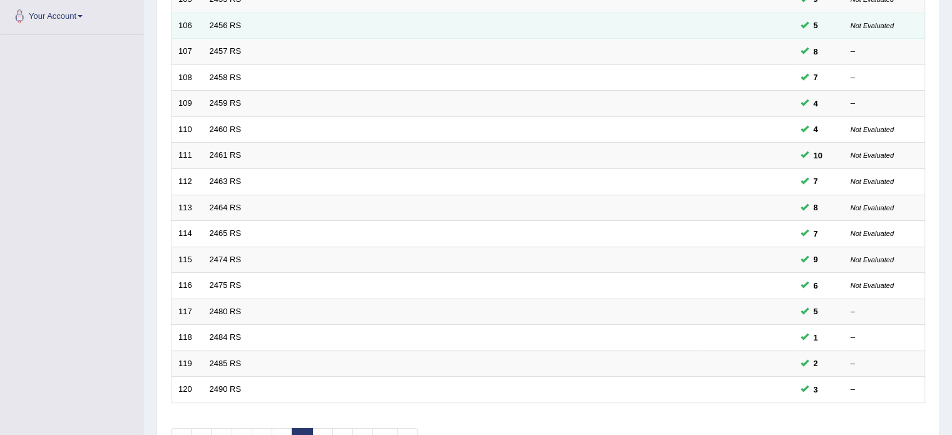
scroll to position [390, 0]
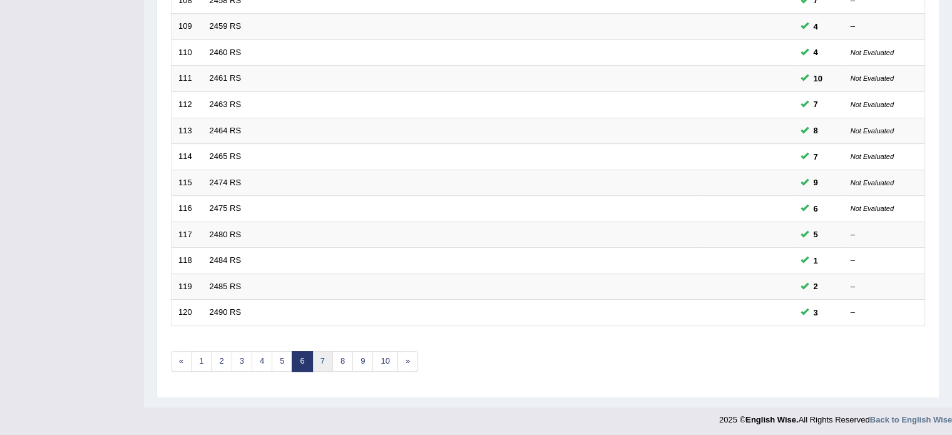
click at [317, 355] on link "7" at bounding box center [322, 361] width 21 height 21
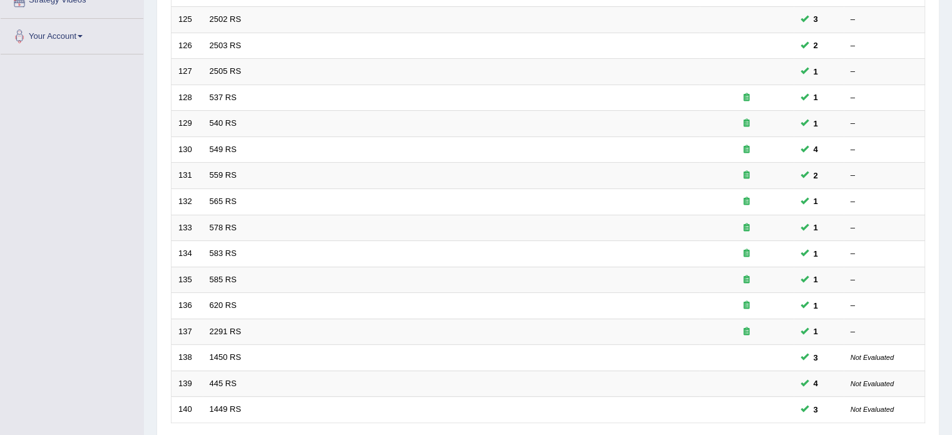
scroll to position [390, 0]
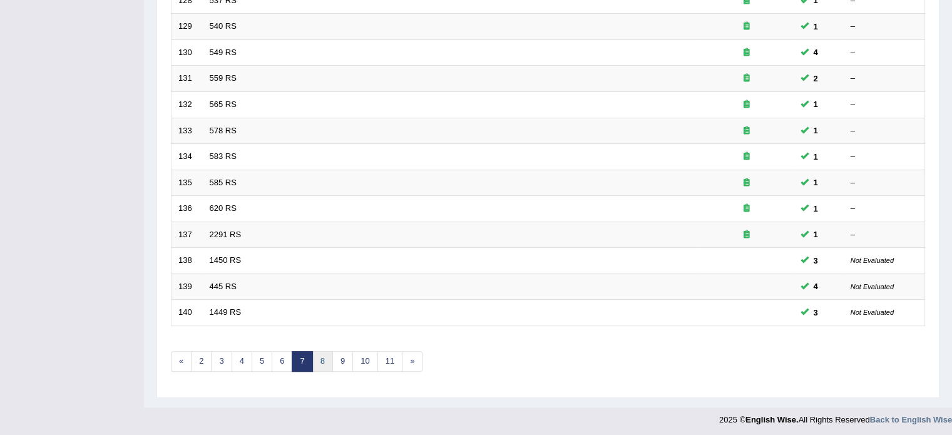
click at [320, 358] on link "8" at bounding box center [322, 361] width 21 height 21
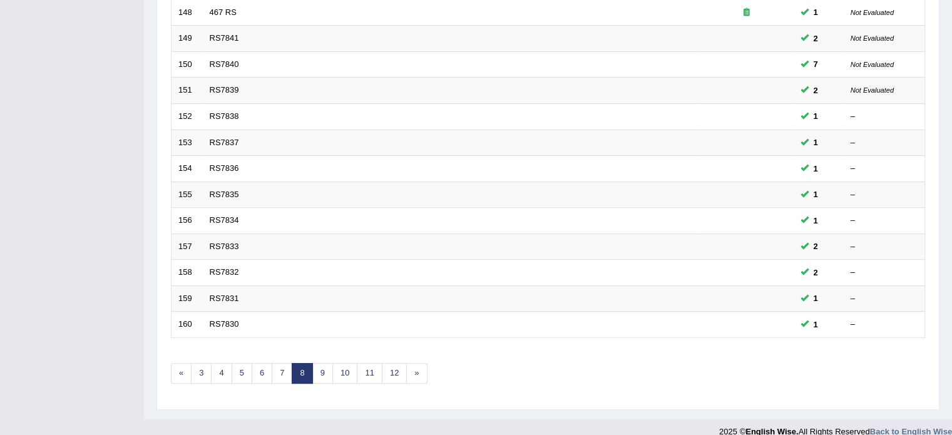
scroll to position [390, 0]
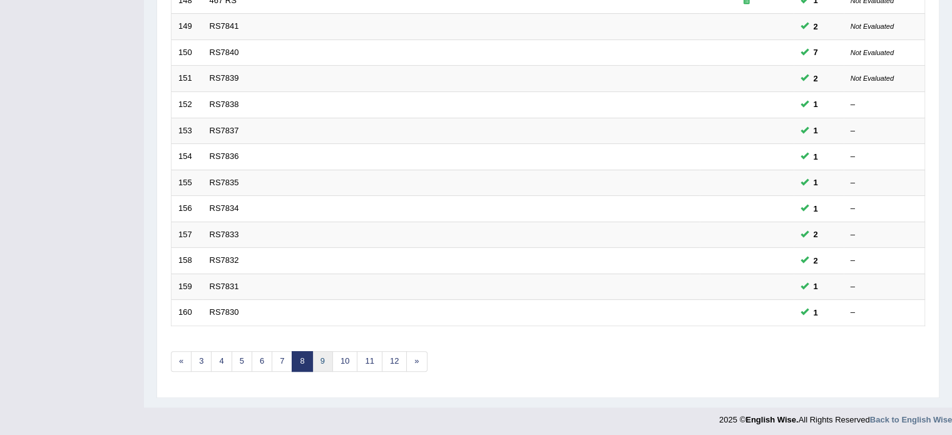
click at [324, 357] on link "9" at bounding box center [322, 361] width 21 height 21
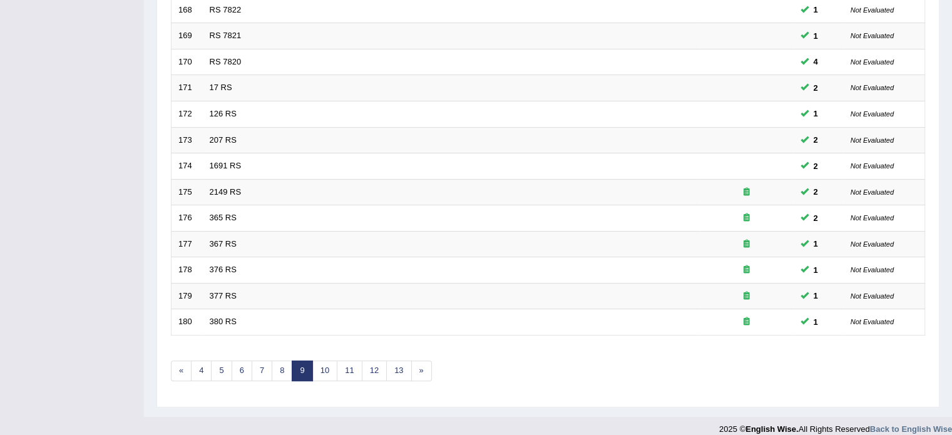
scroll to position [388, 0]
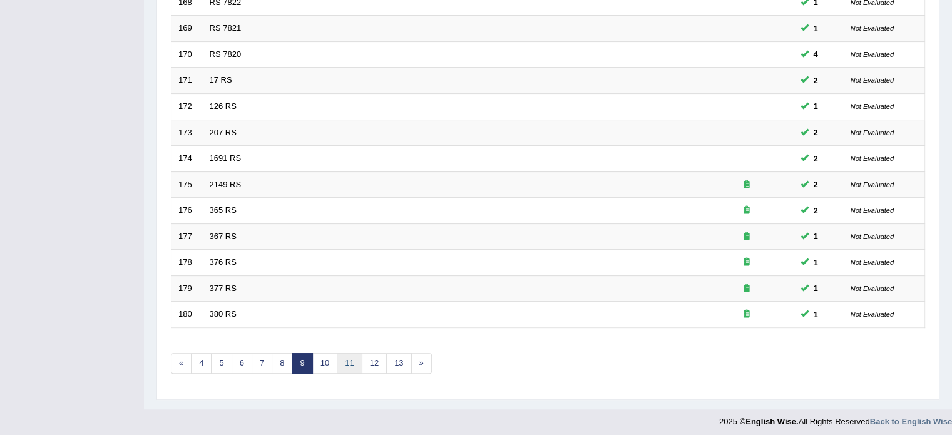
click at [345, 360] on link "11" at bounding box center [349, 363] width 25 height 21
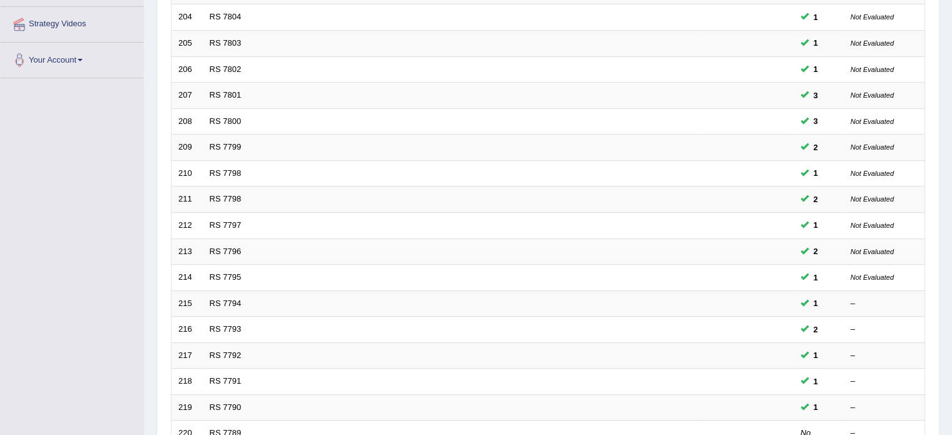
scroll to position [390, 0]
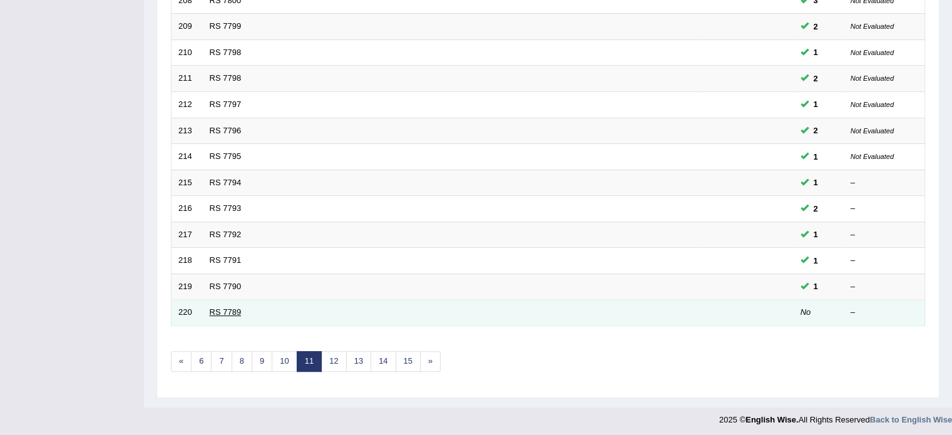
click at [232, 308] on link "RS 7789" at bounding box center [226, 311] width 32 height 9
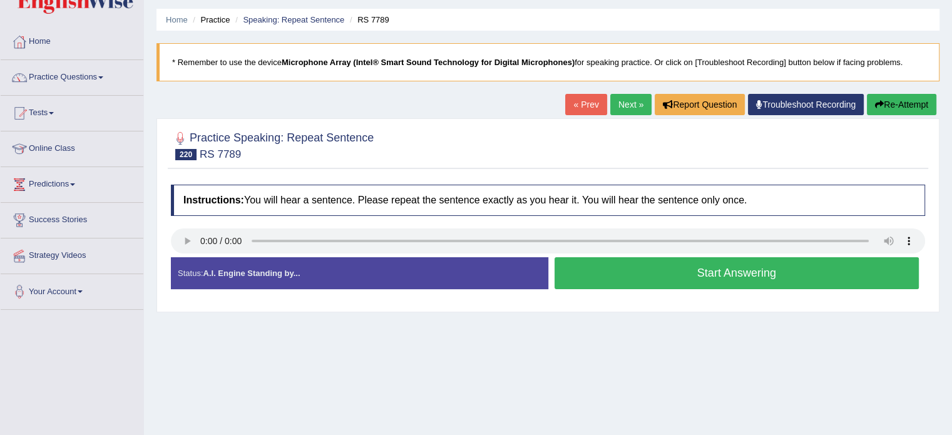
scroll to position [40, 0]
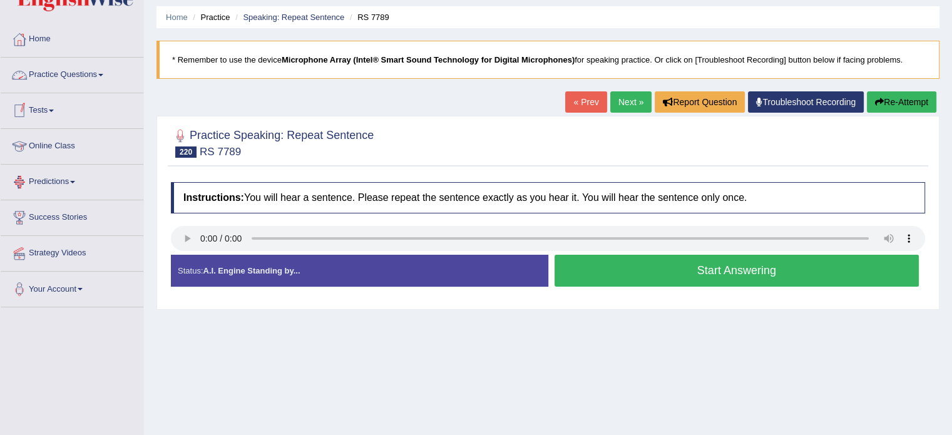
click at [103, 72] on link "Practice Questions" at bounding box center [72, 73] width 143 height 31
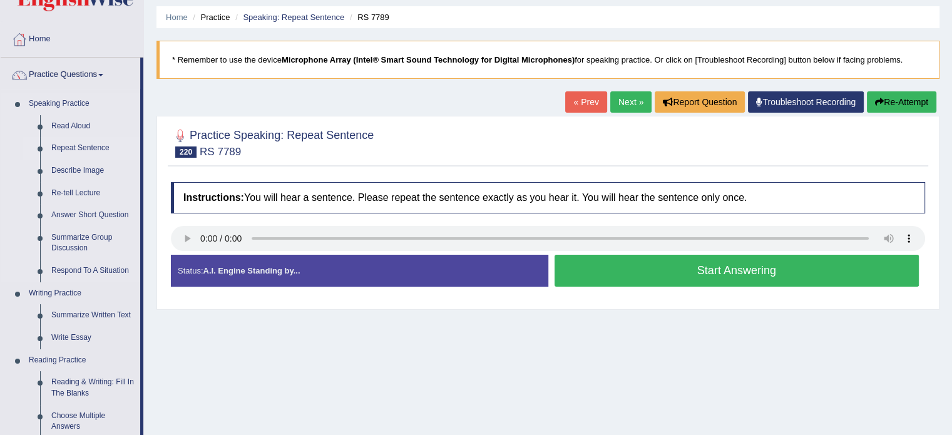
click at [86, 148] on link "Repeat Sentence" at bounding box center [93, 148] width 94 height 23
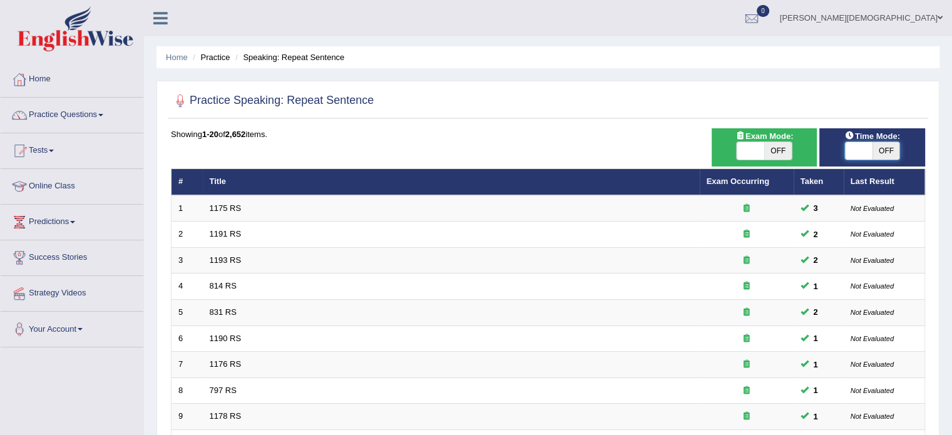
click at [849, 150] on span at bounding box center [859, 151] width 28 height 18
checkbox input "true"
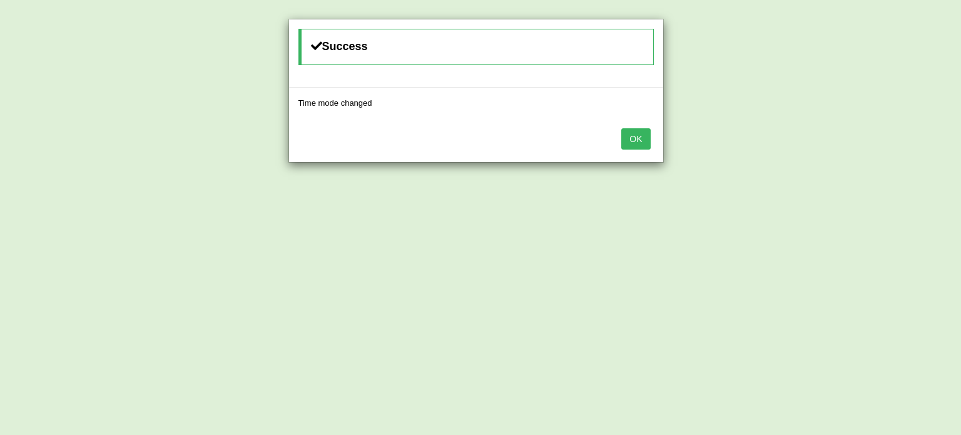
click at [635, 135] on button "OK" at bounding box center [635, 138] width 29 height 21
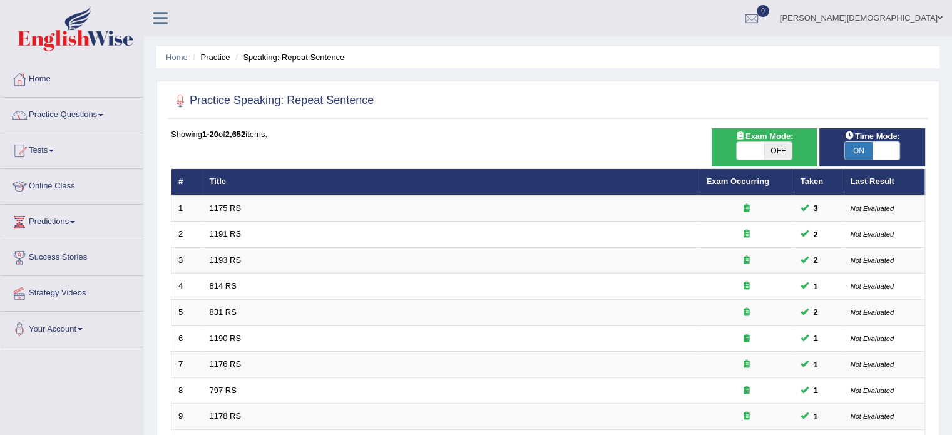
click at [736, 148] on div "ON OFF" at bounding box center [764, 150] width 56 height 19
click at [781, 151] on span "OFF" at bounding box center [778, 151] width 28 height 18
checkbox input "true"
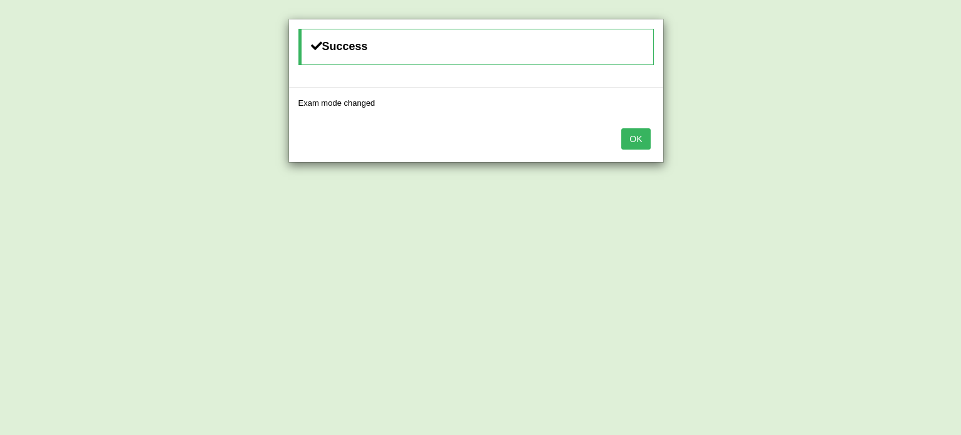
click at [637, 138] on button "OK" at bounding box center [635, 138] width 29 height 21
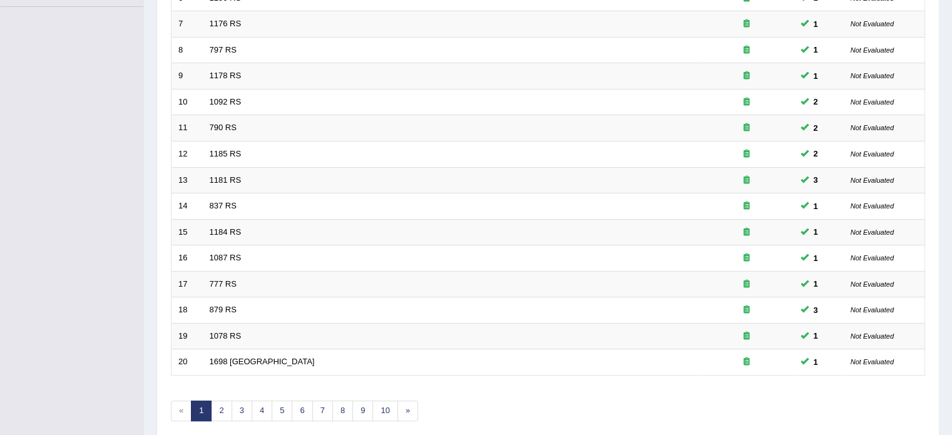
scroll to position [390, 0]
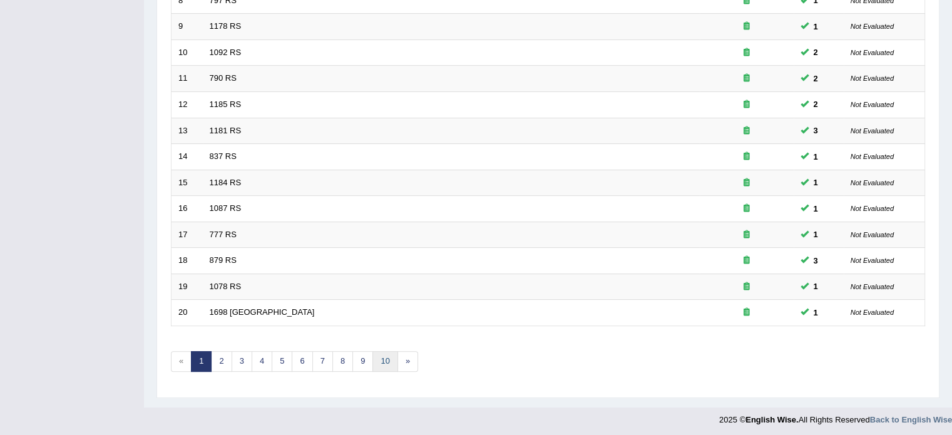
click at [387, 357] on link "10" at bounding box center [384, 361] width 25 height 21
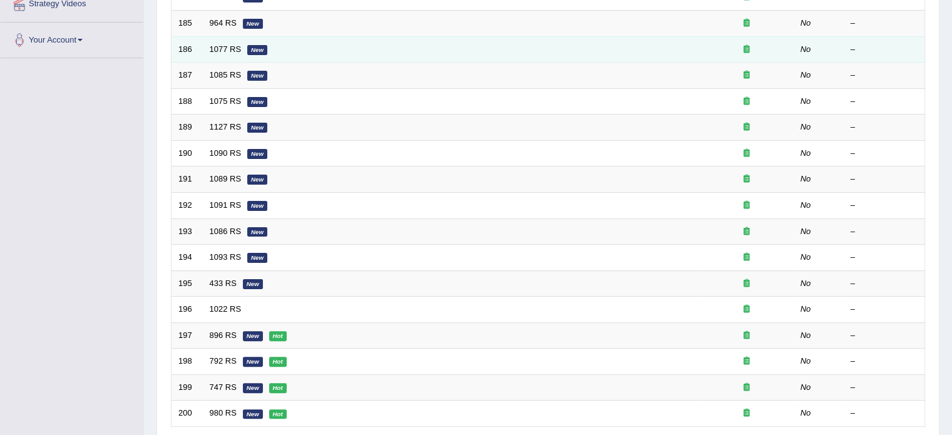
scroll to position [390, 0]
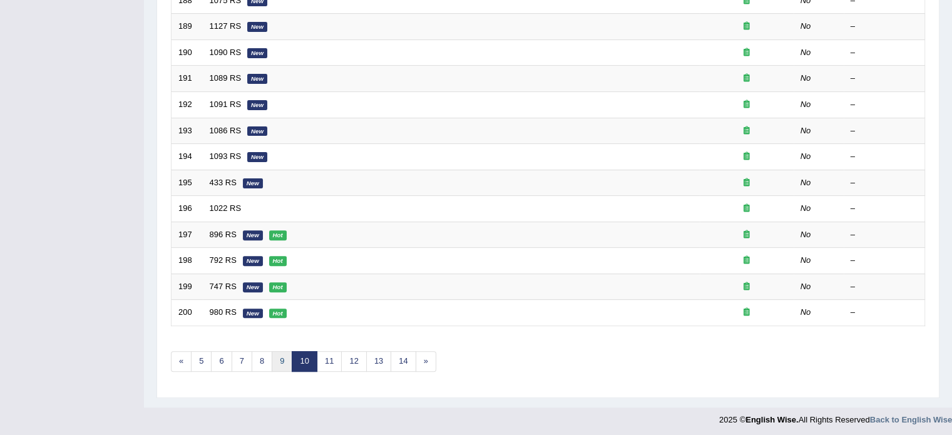
click at [280, 357] on link "9" at bounding box center [282, 361] width 21 height 21
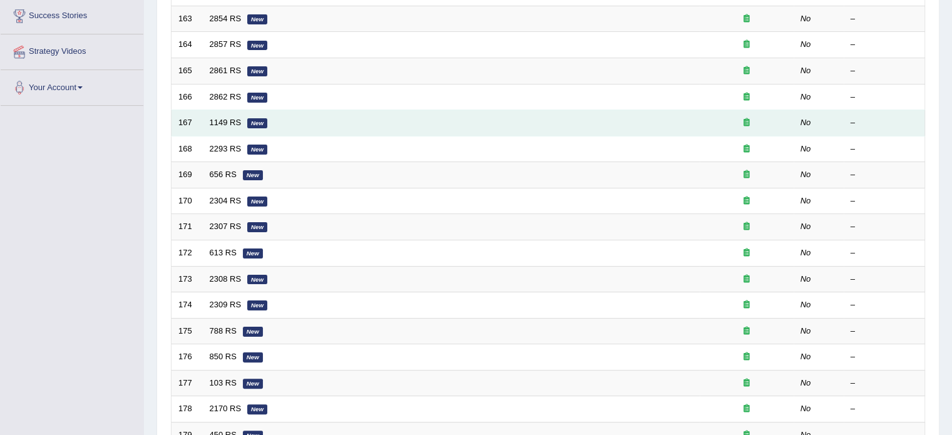
scroll to position [390, 0]
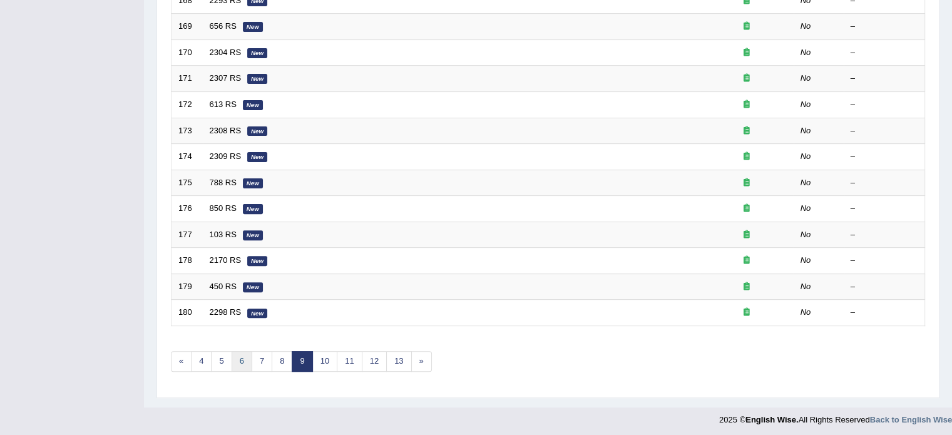
click at [237, 362] on link "6" at bounding box center [242, 361] width 21 height 21
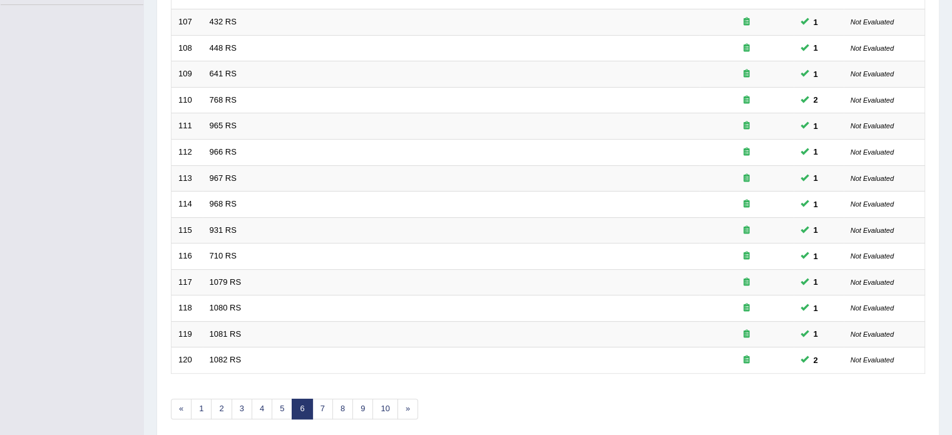
scroll to position [390, 0]
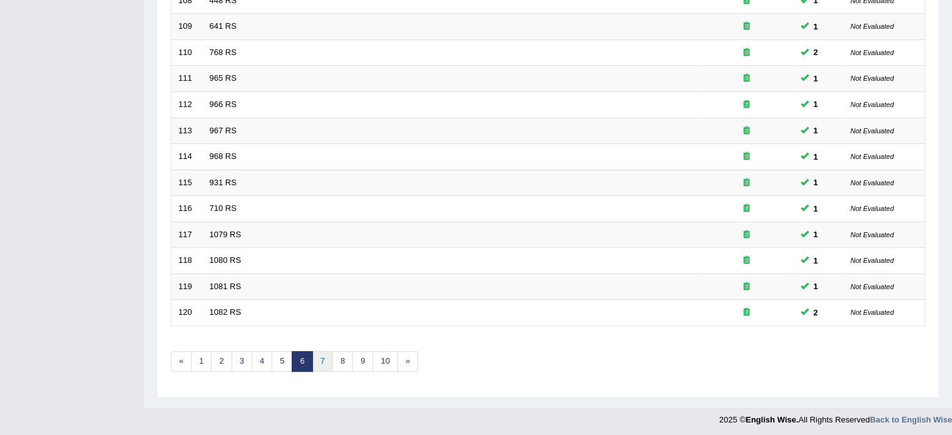
click at [320, 362] on link "7" at bounding box center [322, 361] width 21 height 21
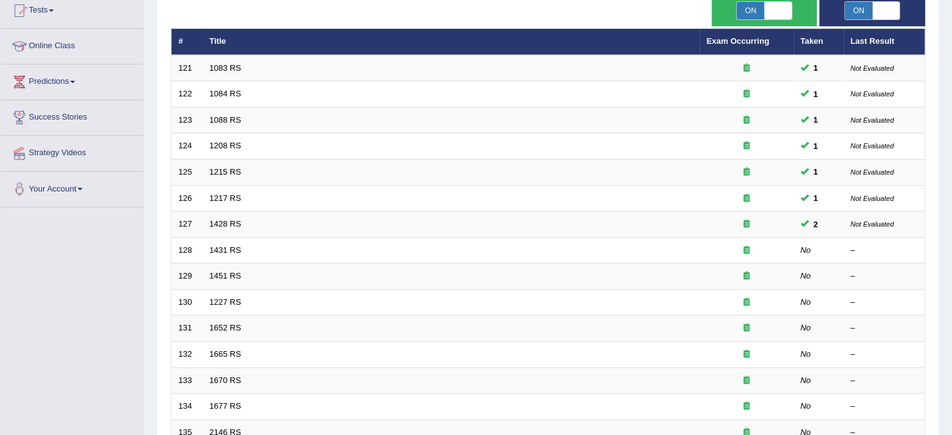
scroll to position [145, 0]
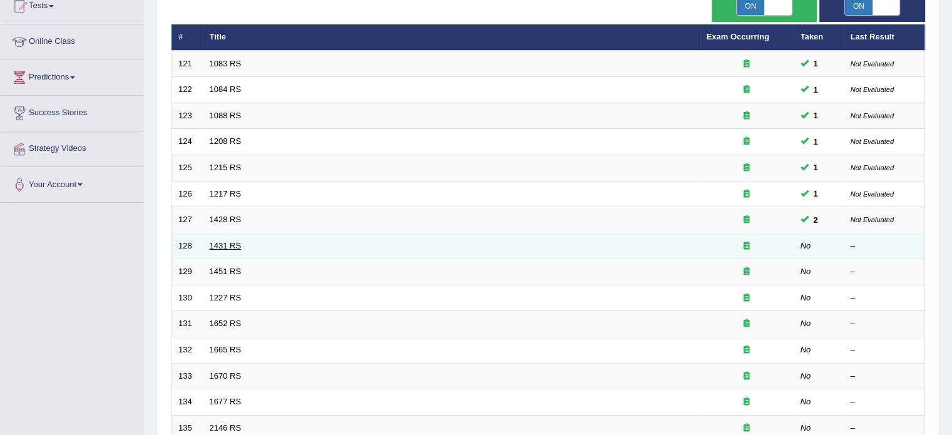
click at [228, 241] on link "1431 RS" at bounding box center [226, 245] width 32 height 9
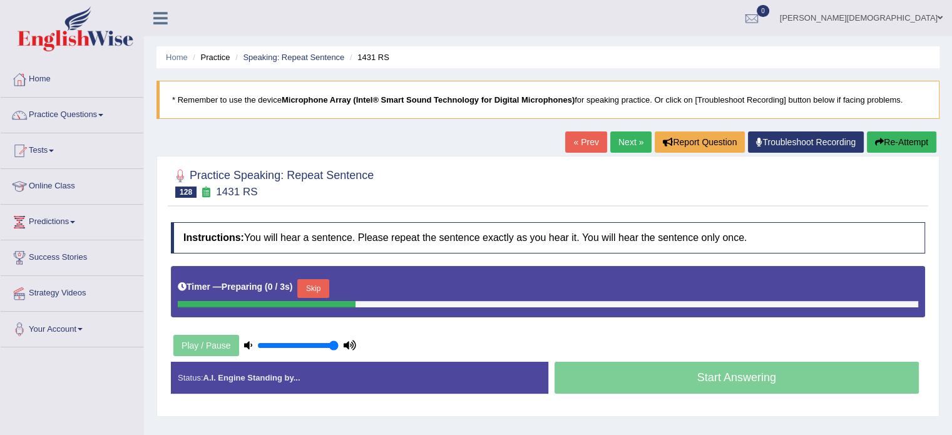
scroll to position [148, 0]
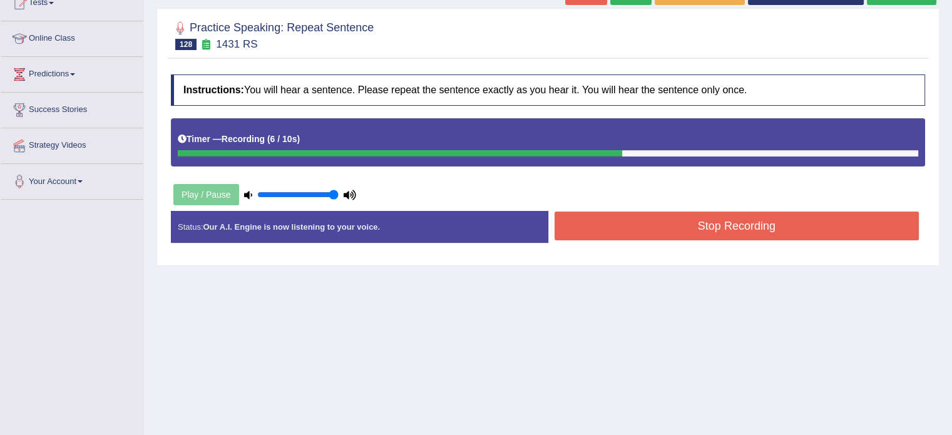
click at [681, 225] on button "Stop Recording" at bounding box center [736, 226] width 365 height 29
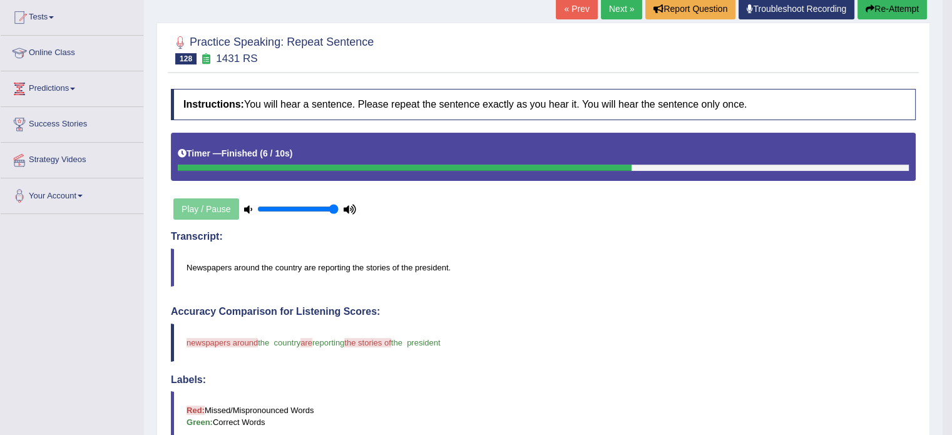
scroll to position [0, 0]
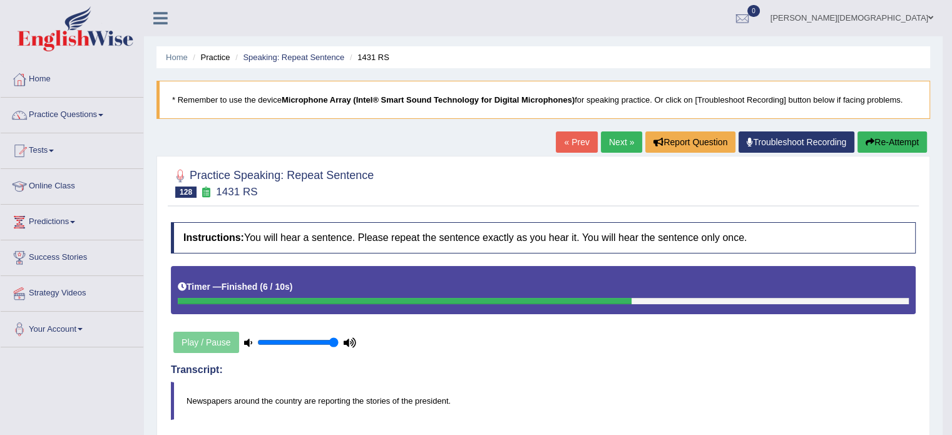
click at [886, 144] on button "Re-Attempt" at bounding box center [891, 141] width 69 height 21
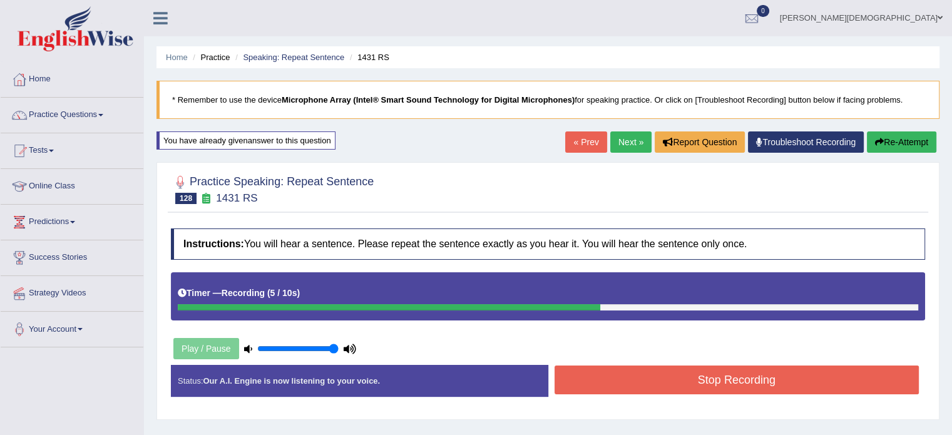
click at [766, 382] on button "Stop Recording" at bounding box center [736, 379] width 365 height 29
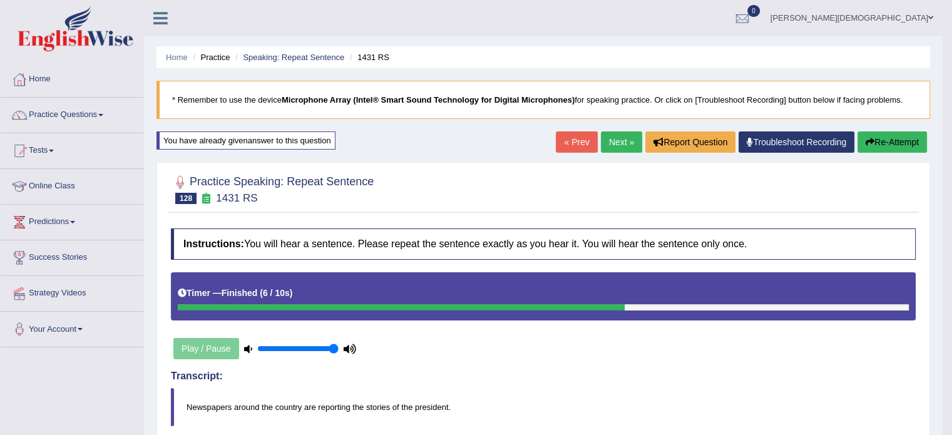
click at [614, 140] on link "Next »" at bounding box center [621, 141] width 41 height 21
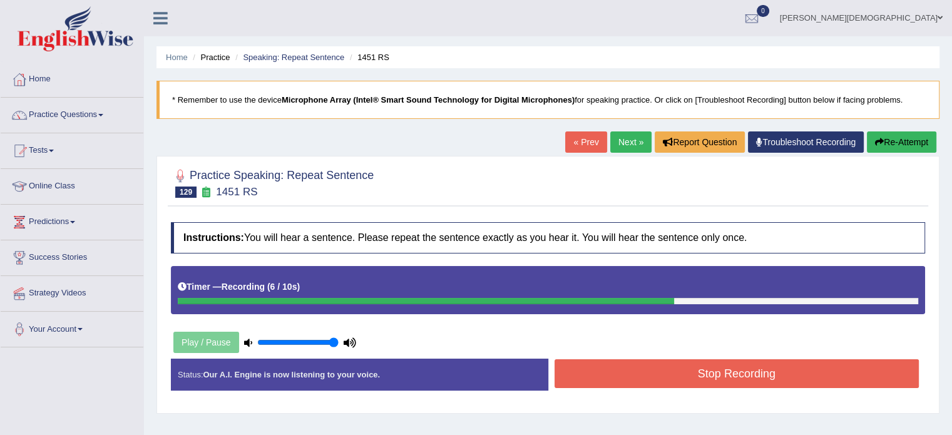
click at [774, 378] on button "Stop Recording" at bounding box center [736, 373] width 365 height 29
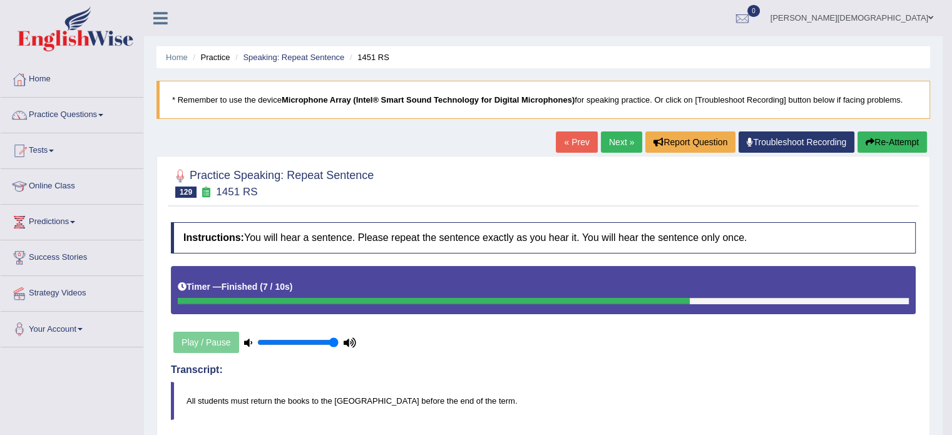
click at [75, 221] on span at bounding box center [72, 222] width 5 height 3
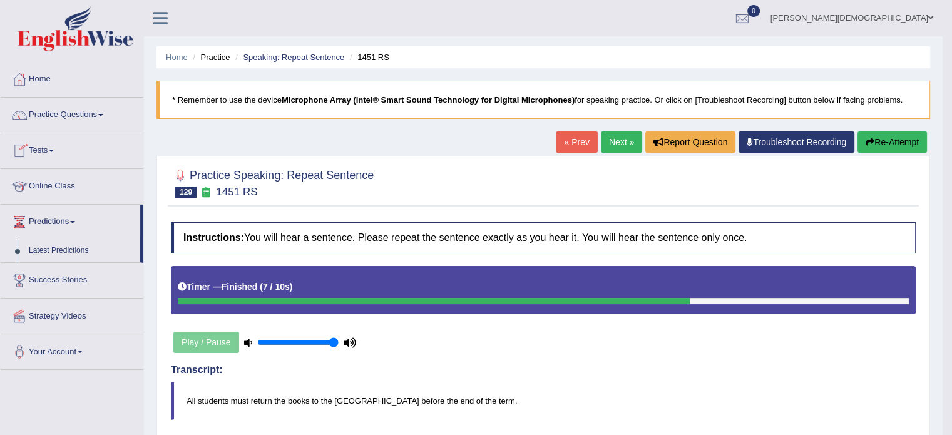
click at [51, 151] on link "Tests" at bounding box center [72, 148] width 143 height 31
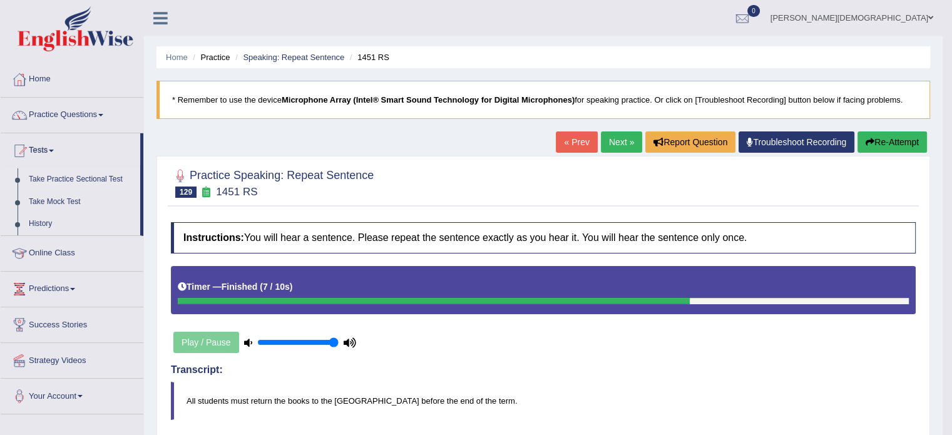
click at [61, 180] on link "Take Practice Sectional Test" at bounding box center [81, 179] width 117 height 23
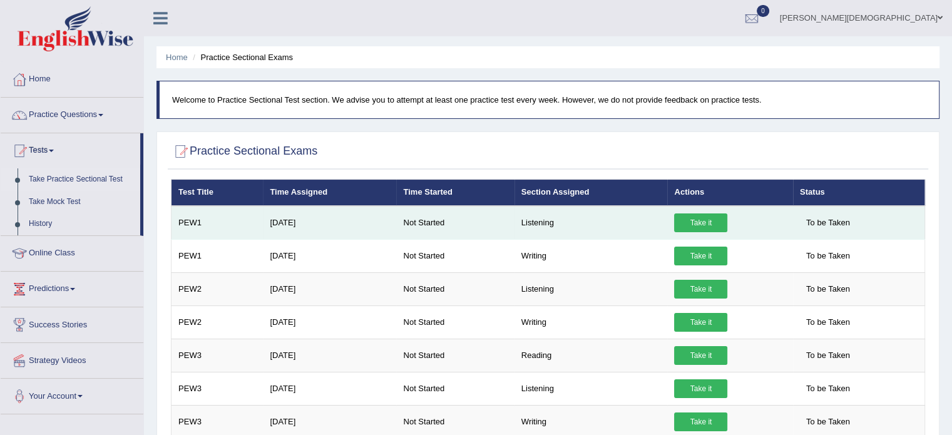
click at [713, 215] on link "Take it" at bounding box center [700, 222] width 53 height 19
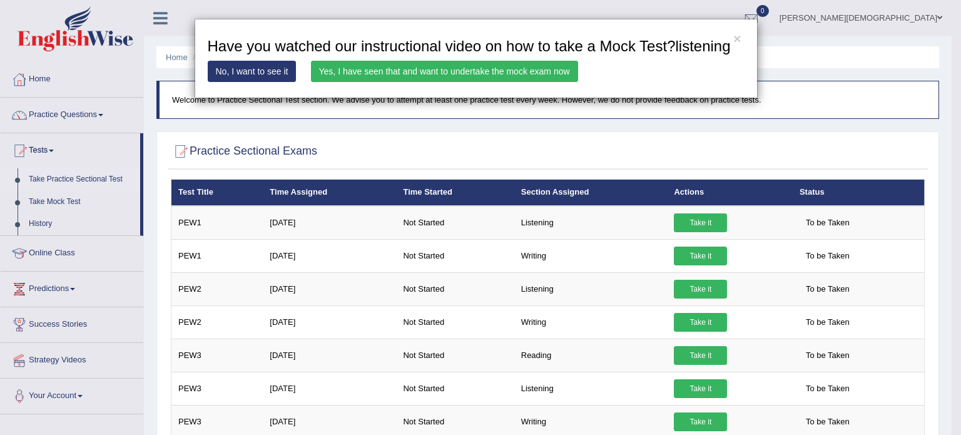
click at [459, 74] on link "Yes, I have seen that and want to undertake the mock exam now" at bounding box center [444, 71] width 267 height 21
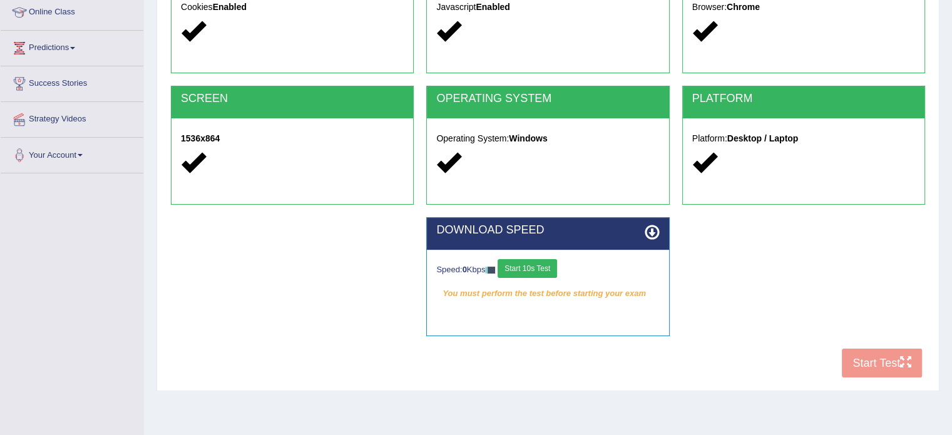
scroll to position [173, 0]
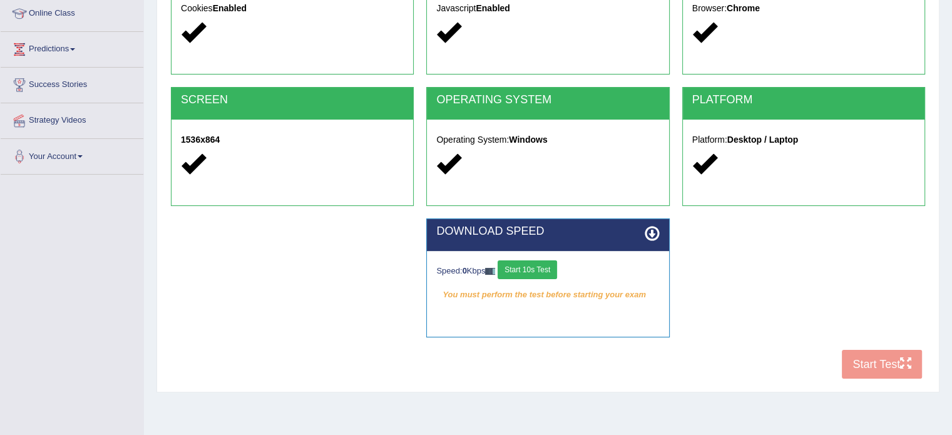
click at [545, 270] on button "Start 10s Test" at bounding box center [527, 269] width 59 height 19
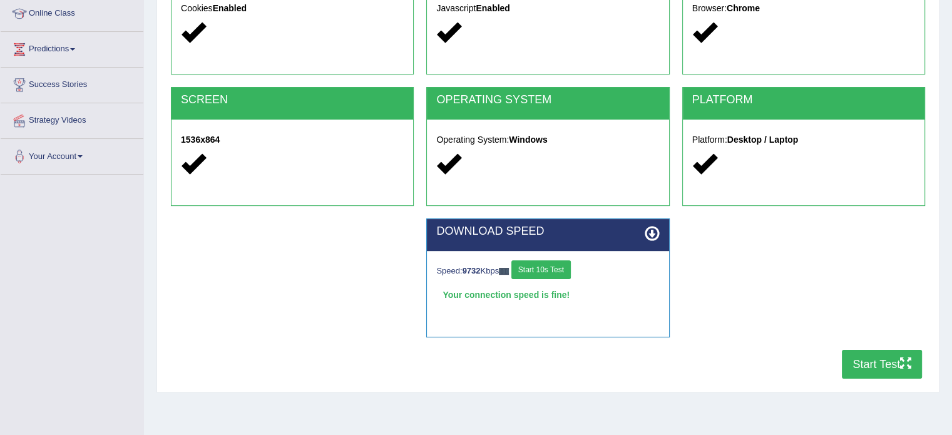
click at [877, 362] on button "Start Test" at bounding box center [882, 364] width 80 height 29
